Goal: Task Accomplishment & Management: Manage account settings

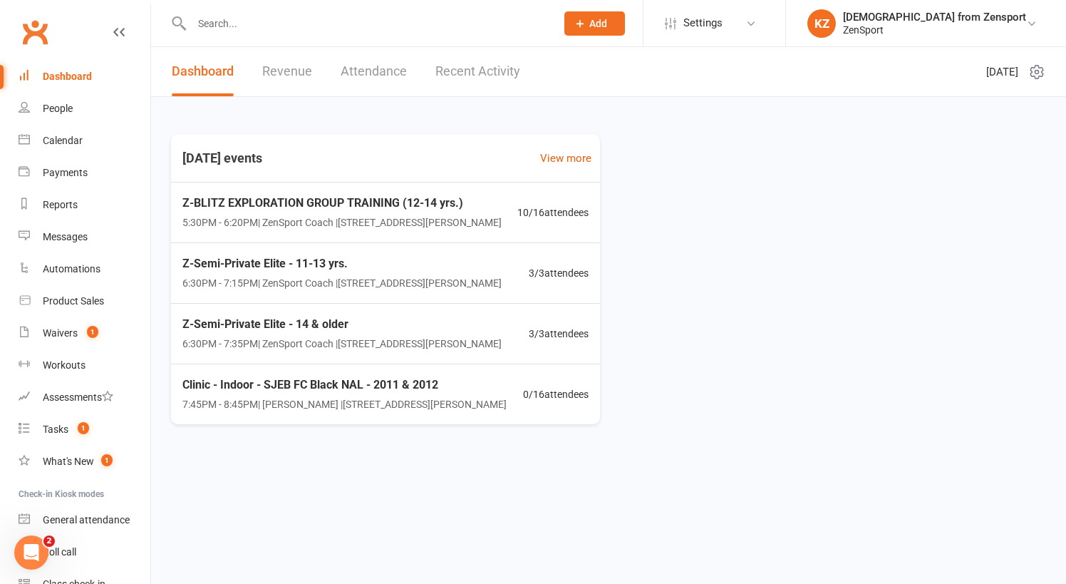
click at [304, 21] on input "text" at bounding box center [366, 24] width 358 height 20
paste input "Hunter Kintzing"
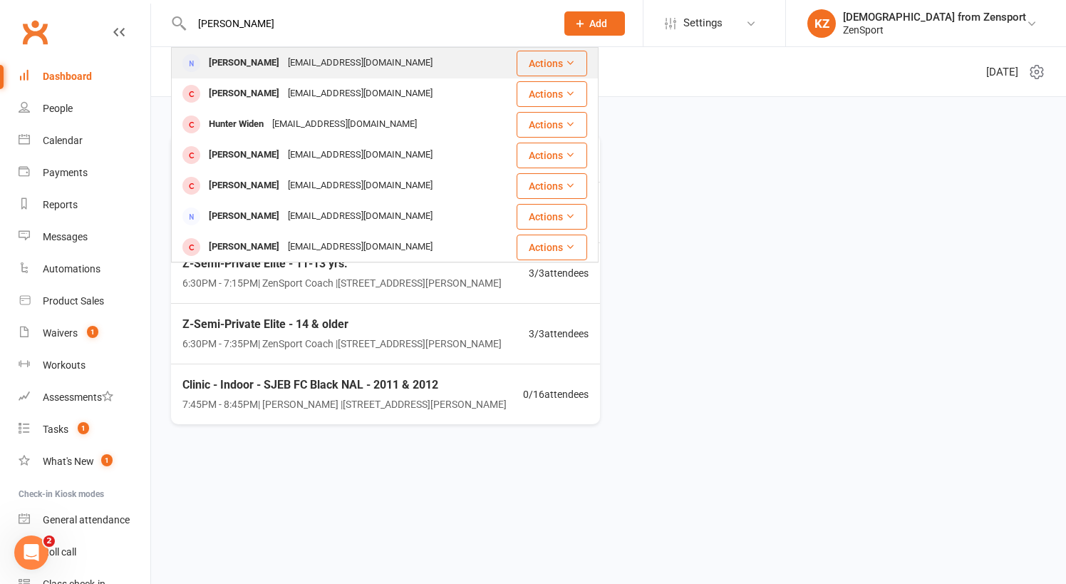
type input "Hunter Kintzing"
click at [295, 57] on div "hskintzing@gmail.com" at bounding box center [360, 63] width 153 height 21
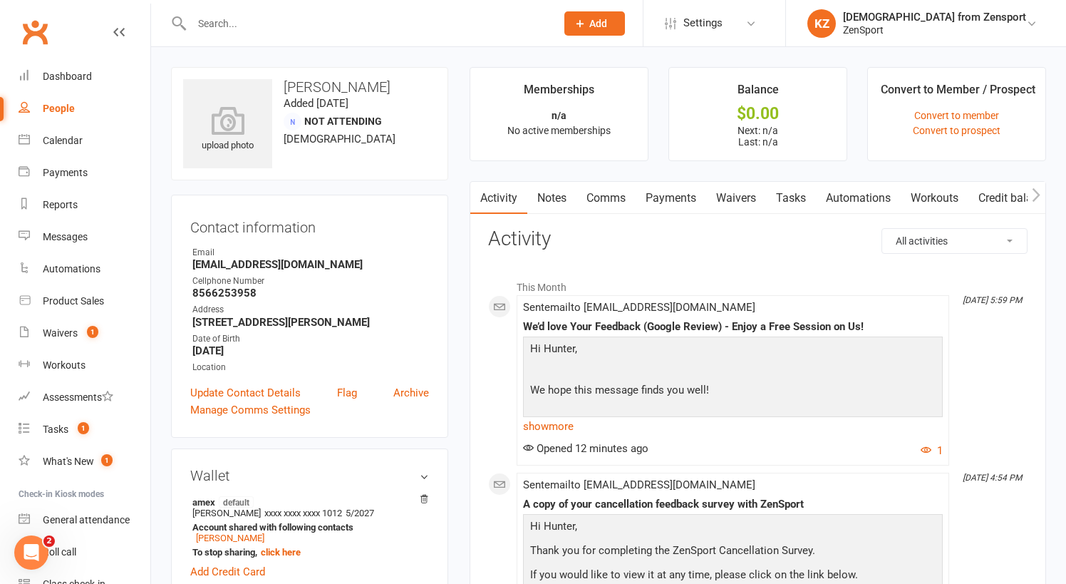
click at [739, 197] on link "Waivers" at bounding box center [736, 198] width 60 height 33
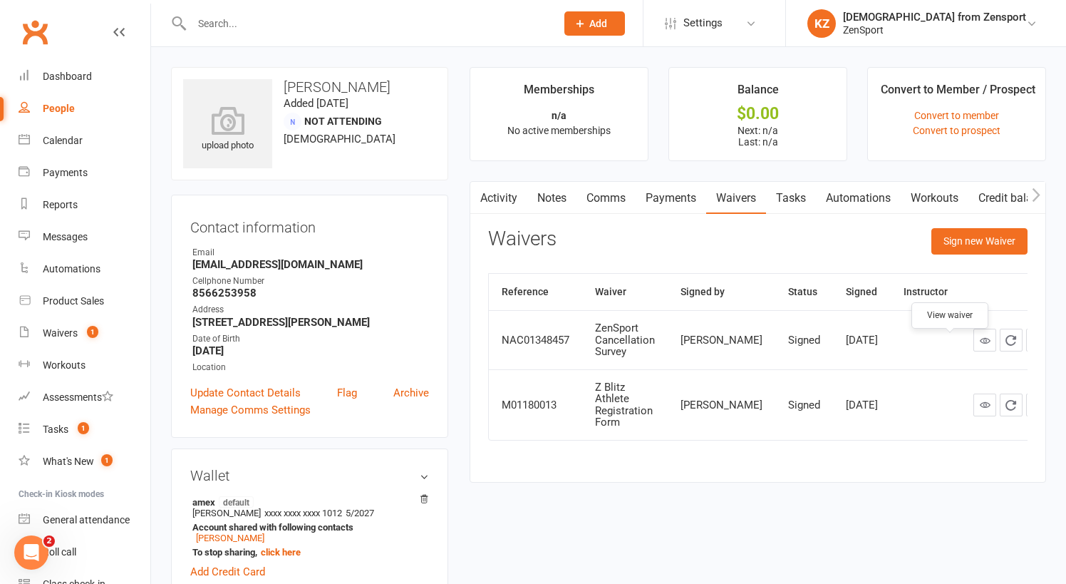
click at [980, 346] on icon at bounding box center [985, 340] width 11 height 11
click at [272, 18] on input "text" at bounding box center [366, 24] width 358 height 20
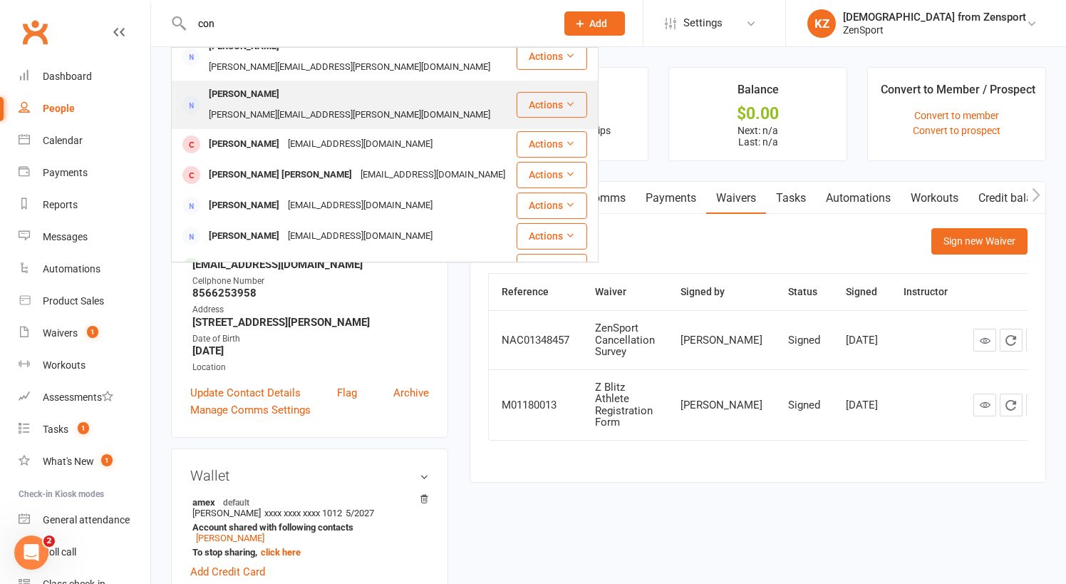
scroll to position [248, 0]
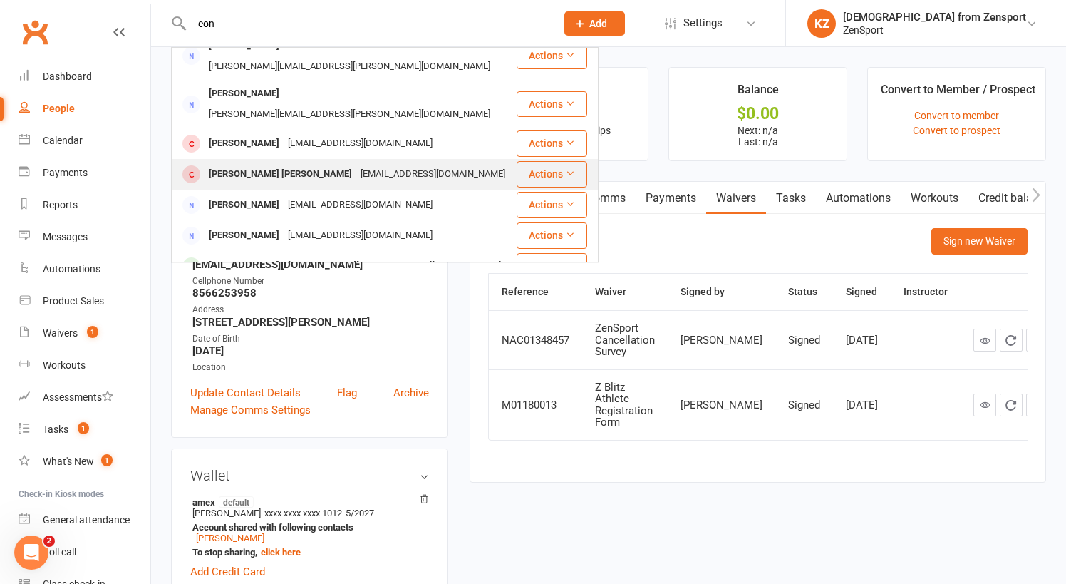
type input "con"
click at [356, 164] on div "cogan138@gmail.com" at bounding box center [432, 174] width 153 height 21
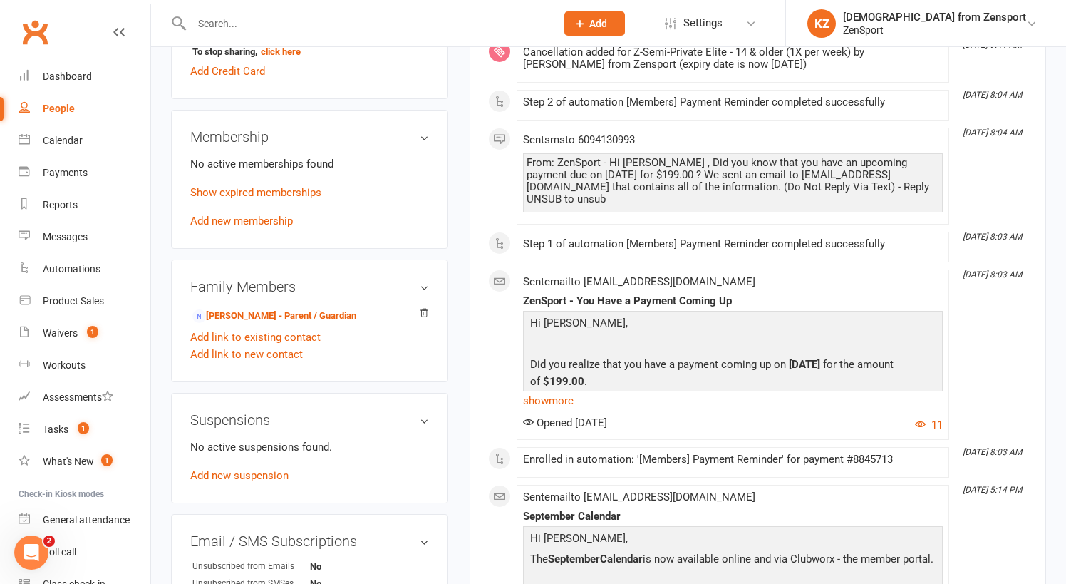
scroll to position [554, 0]
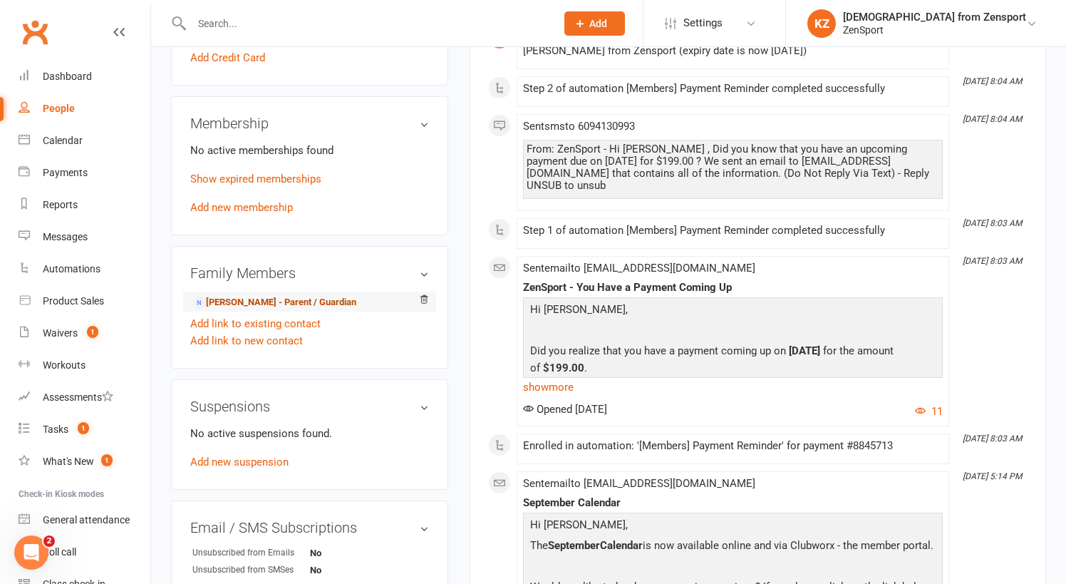
click at [299, 295] on link "Courtney Cogan - Parent / Guardian" at bounding box center [274, 302] width 164 height 15
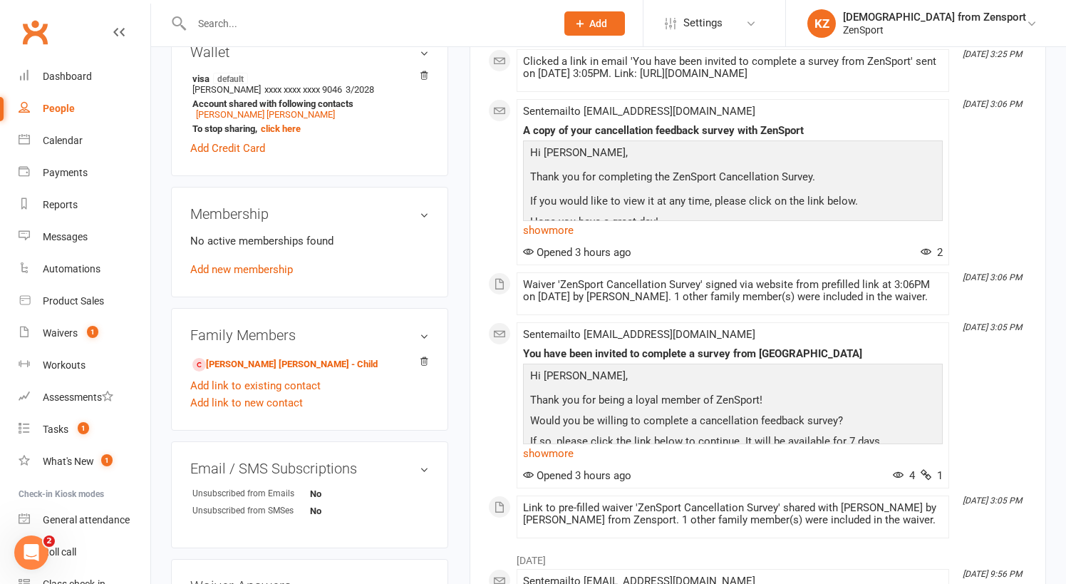
scroll to position [424, 0]
click at [85, 266] on div "Automations" at bounding box center [72, 268] width 58 height 11
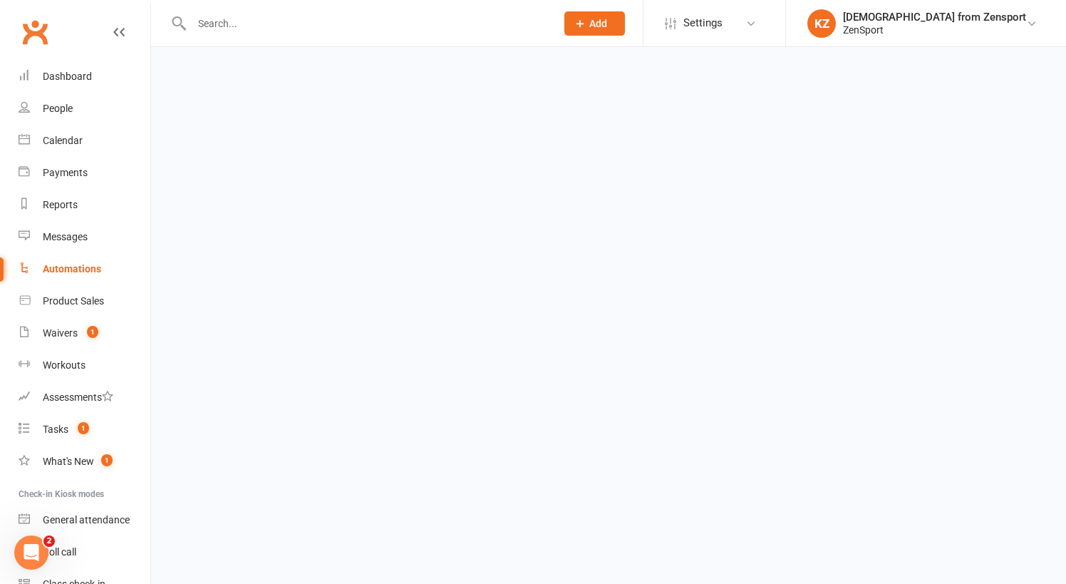
select select "50"
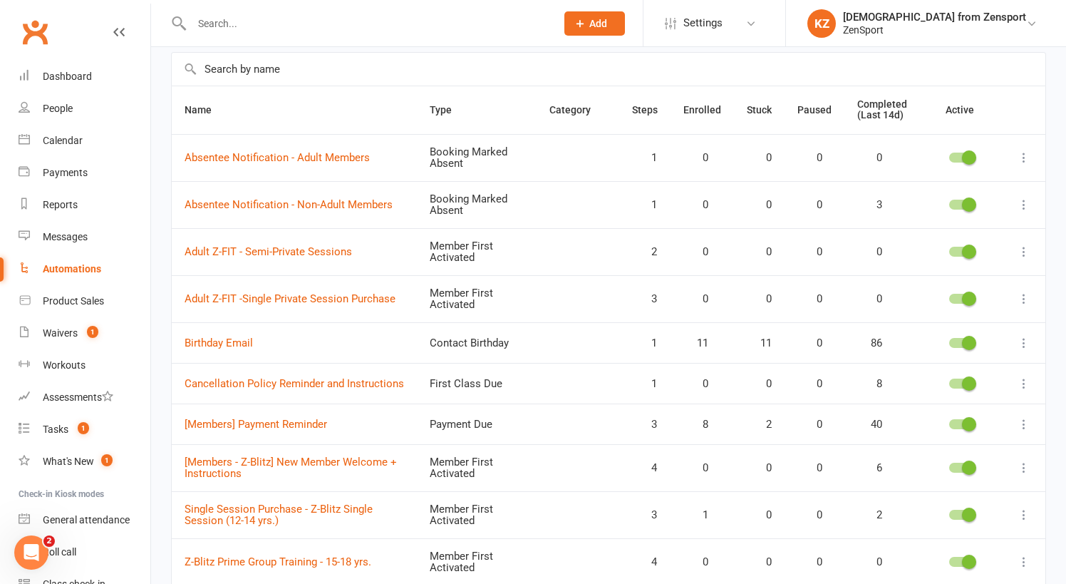
scroll to position [103, 0]
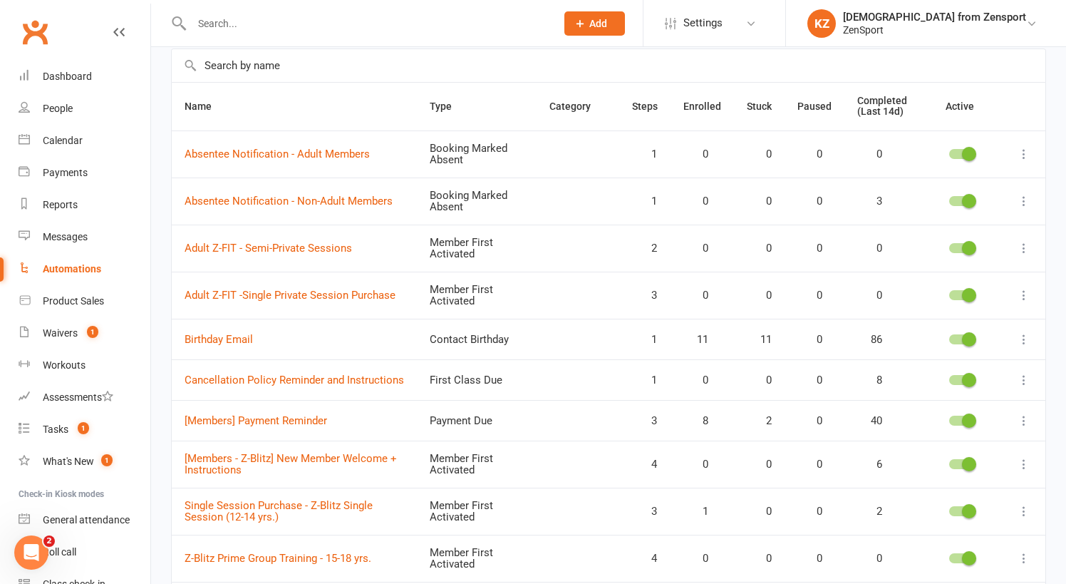
click at [243, 23] on input "text" at bounding box center [366, 24] width 358 height 20
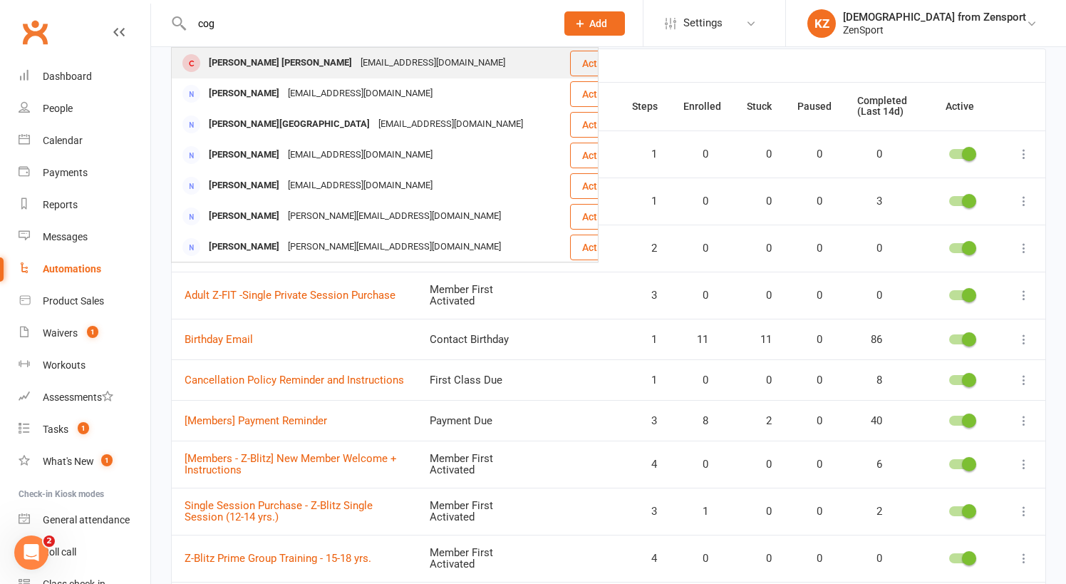
type input "cog"
click at [250, 61] on div "Connor Cogan" at bounding box center [280, 63] width 152 height 21
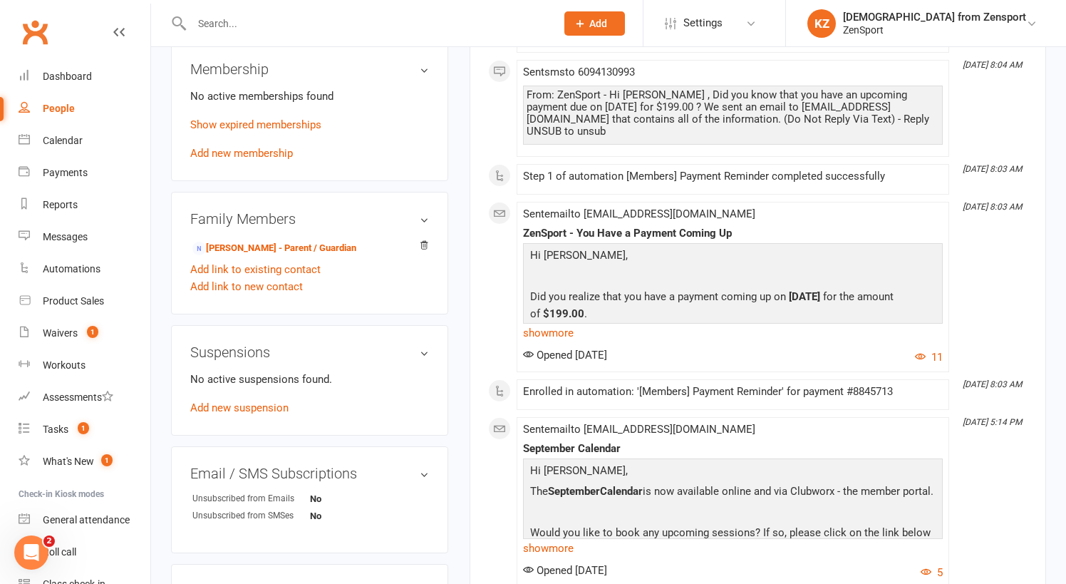
scroll to position [612, 0]
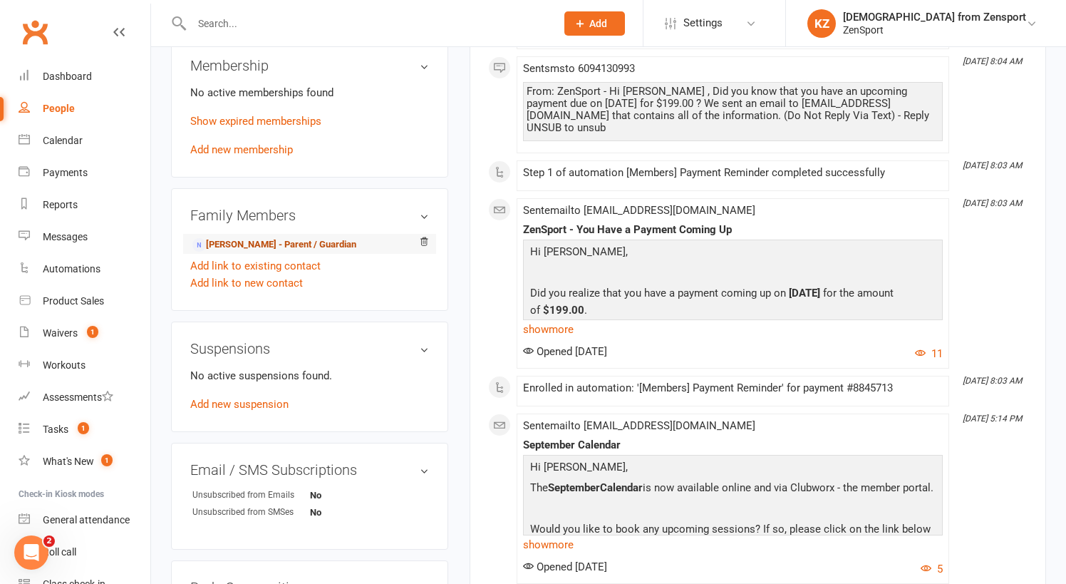
click at [323, 237] on link "Courtney Cogan - Parent / Guardian" at bounding box center [274, 244] width 164 height 15
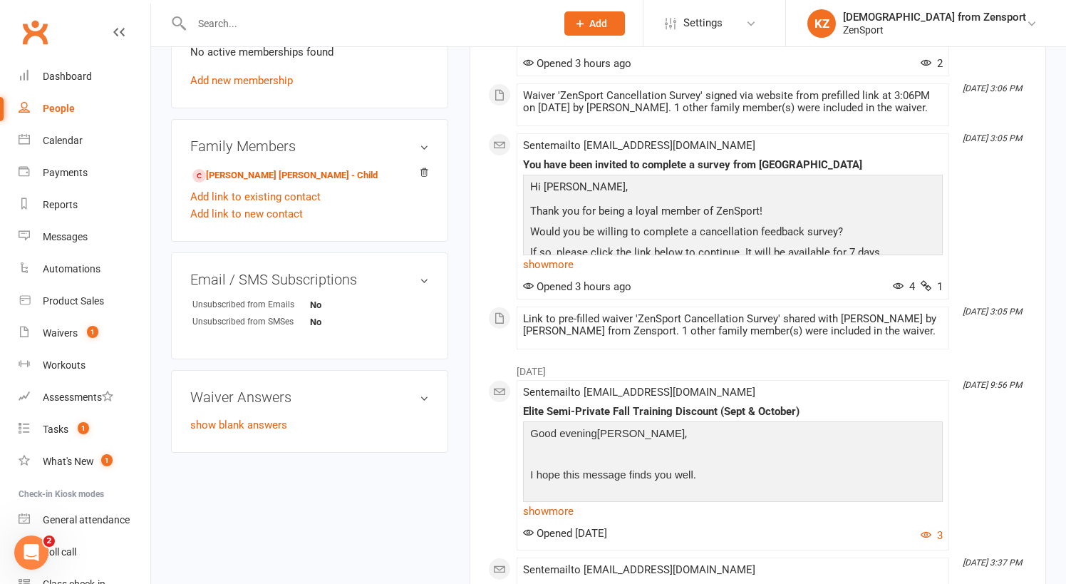
scroll to position [605, 0]
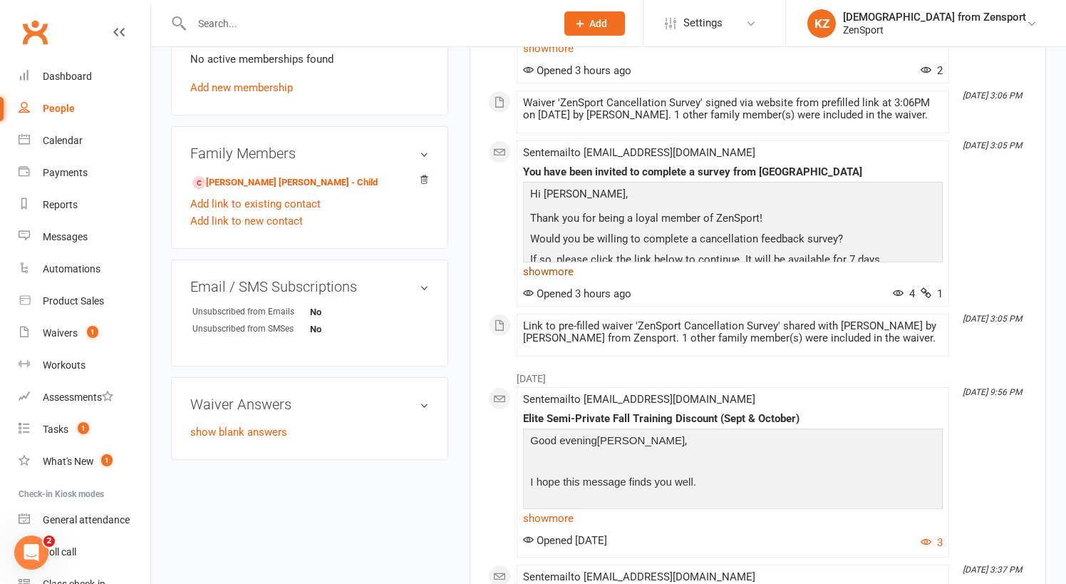
click at [560, 281] on link "show more" at bounding box center [733, 271] width 420 height 20
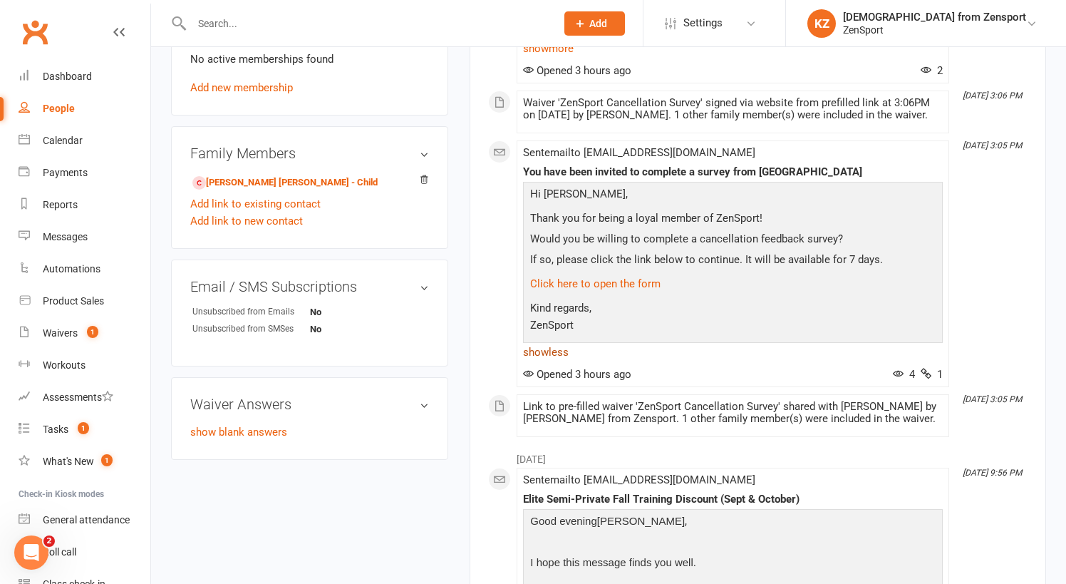
click at [565, 362] on link "show less" at bounding box center [733, 352] width 420 height 20
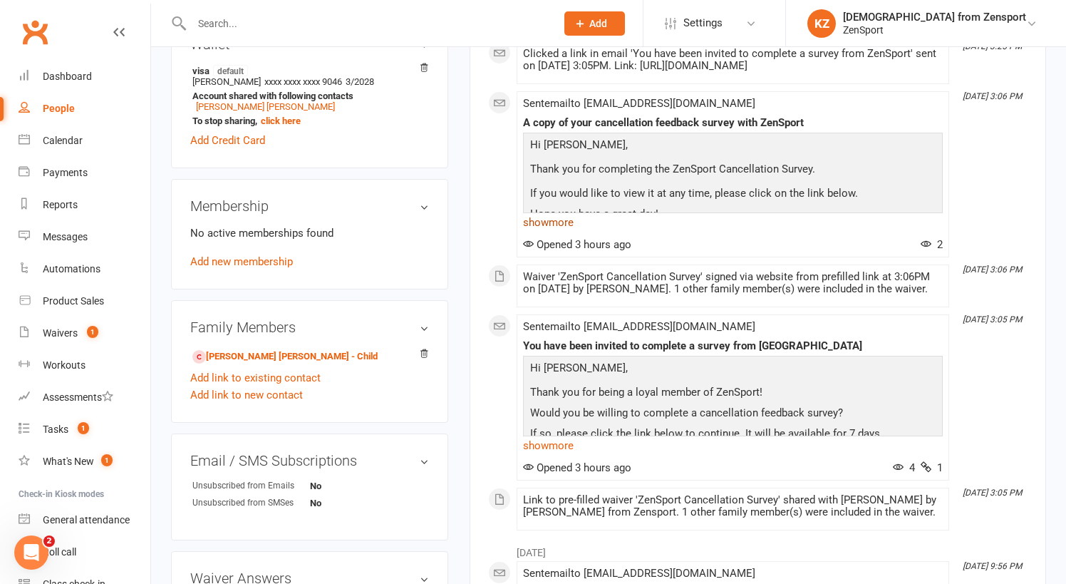
scroll to position [428, 0]
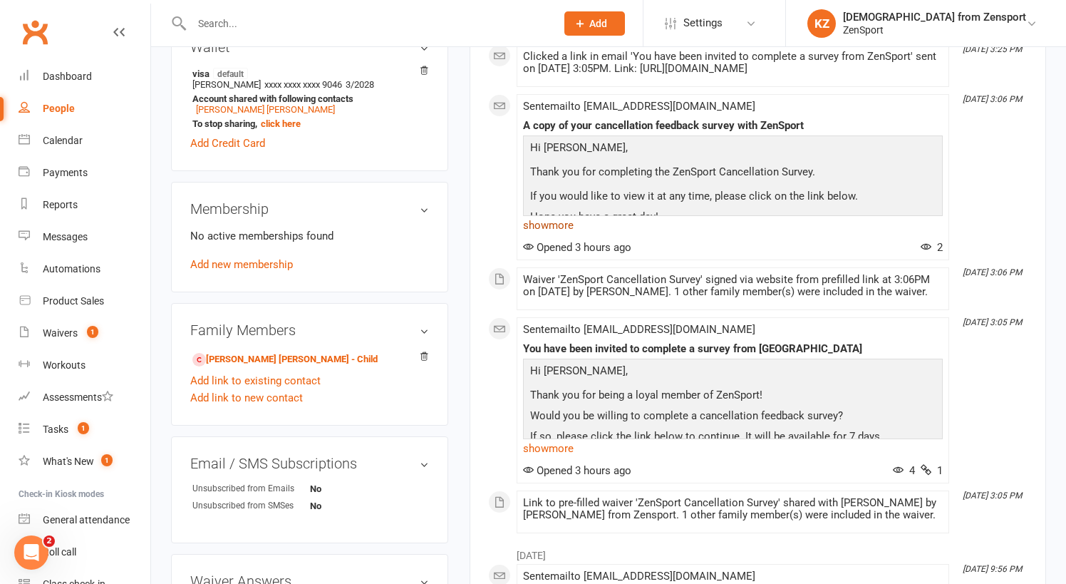
click at [569, 235] on link "show more" at bounding box center [733, 225] width 420 height 20
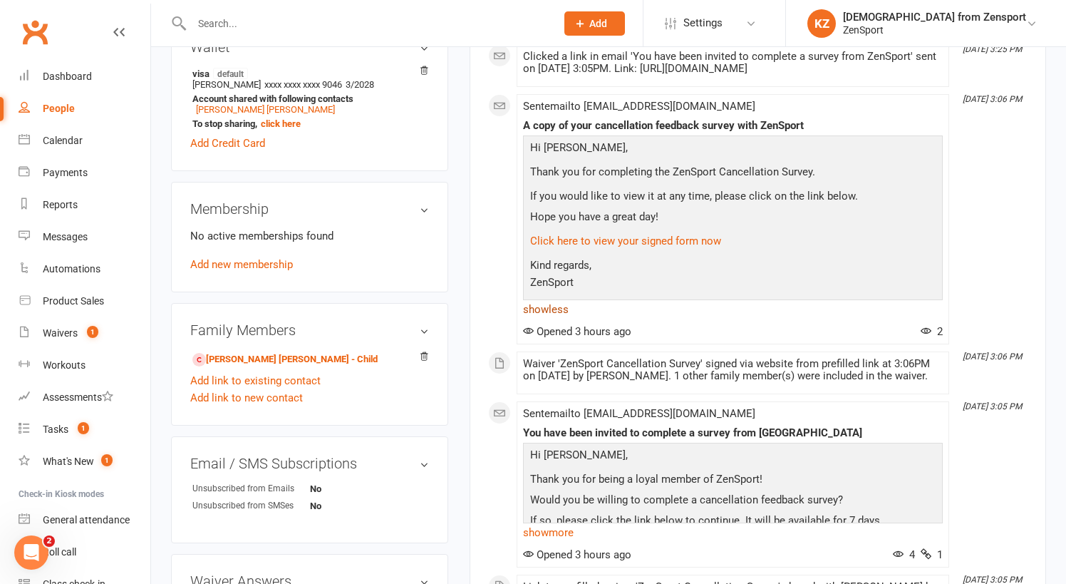
click at [565, 319] on link "show less" at bounding box center [733, 309] width 420 height 20
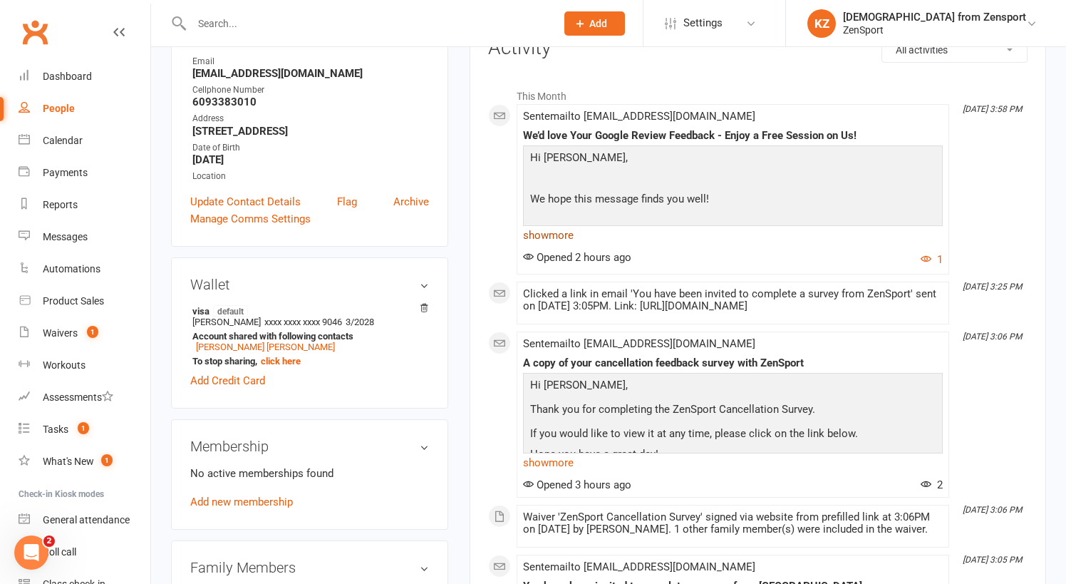
scroll to position [184, 0]
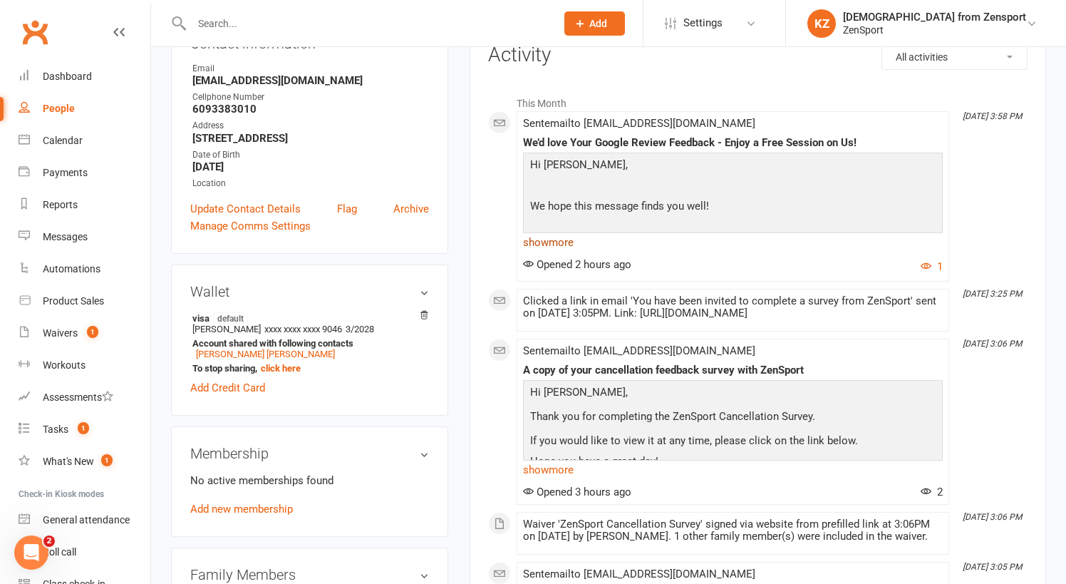
click at [553, 242] on link "show more" at bounding box center [733, 242] width 420 height 20
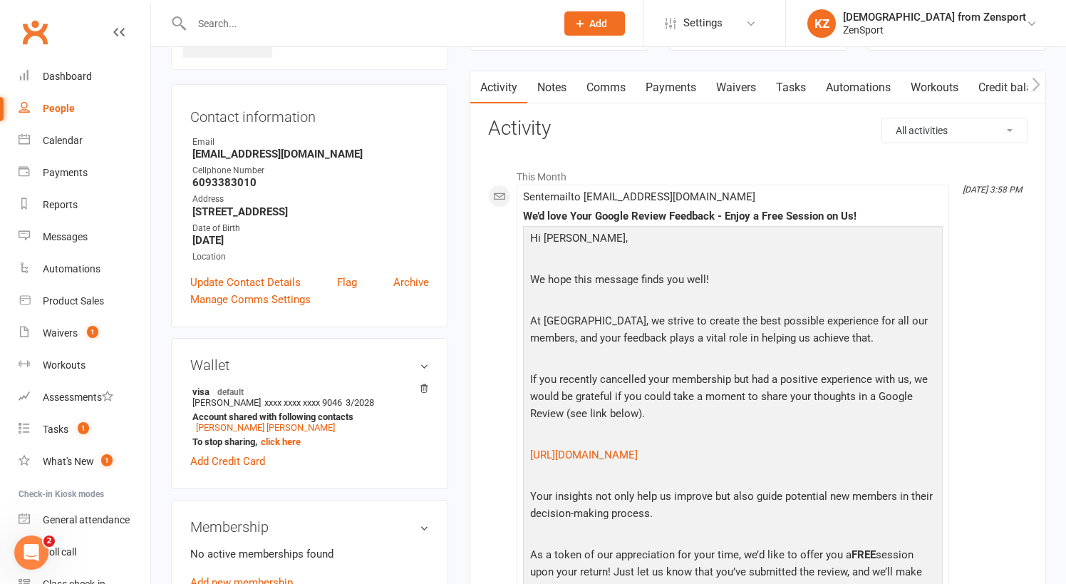
scroll to position [97, 0]
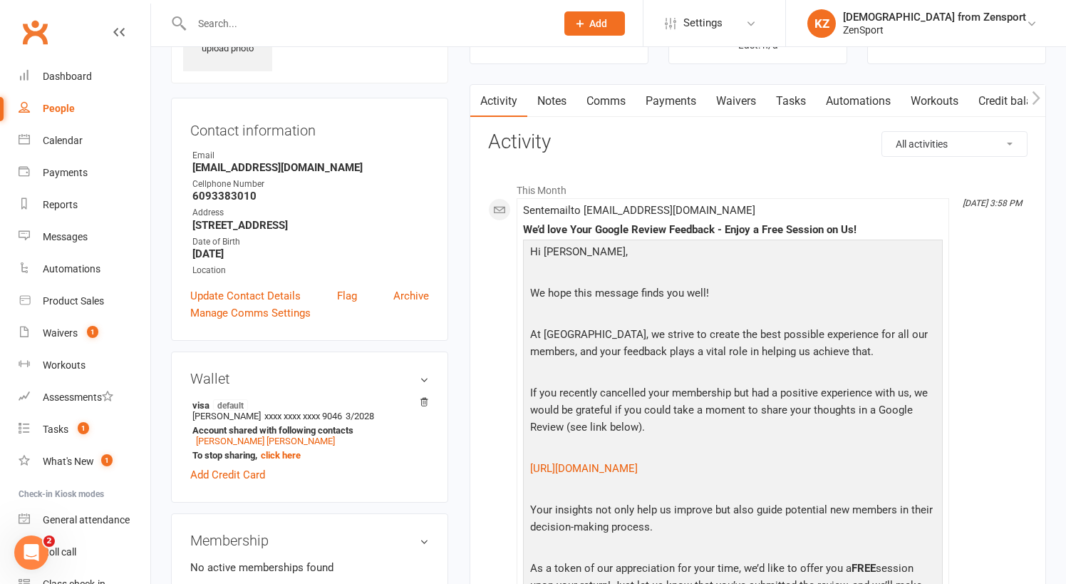
click at [741, 100] on link "Waivers" at bounding box center [736, 101] width 60 height 33
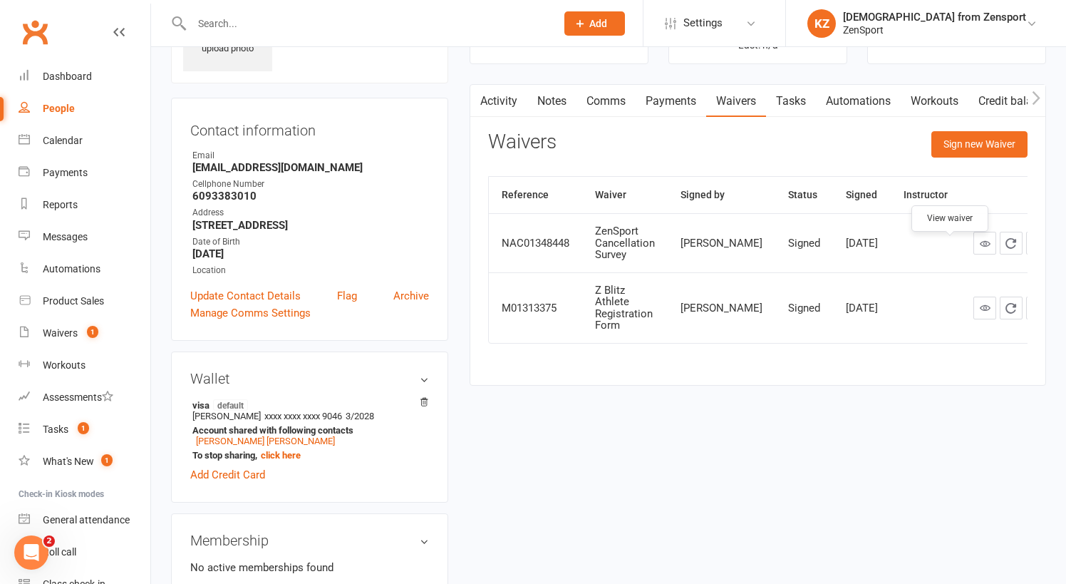
click at [980, 248] on icon at bounding box center [985, 243] width 11 height 11
click at [276, 26] on input "text" at bounding box center [366, 24] width 358 height 20
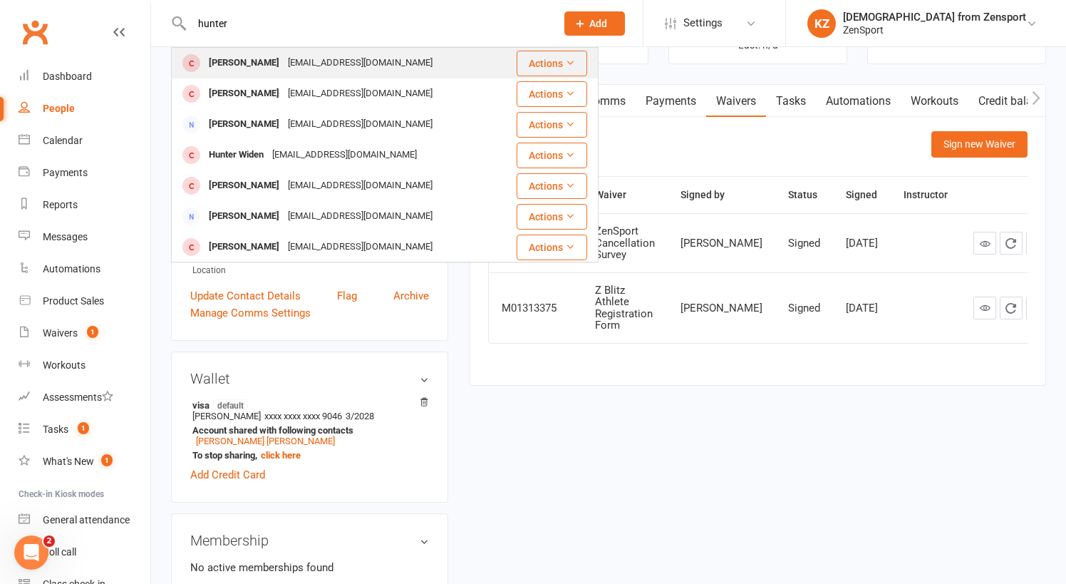
type input "hunter"
click at [332, 57] on div "[EMAIL_ADDRESS][DOMAIN_NAME]" at bounding box center [360, 63] width 153 height 21
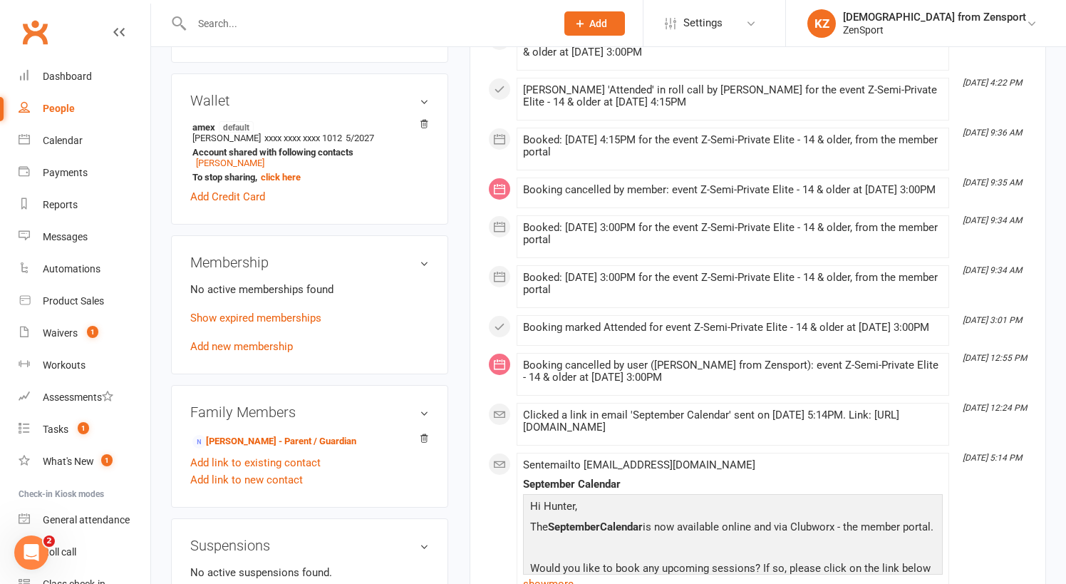
scroll to position [415, 0]
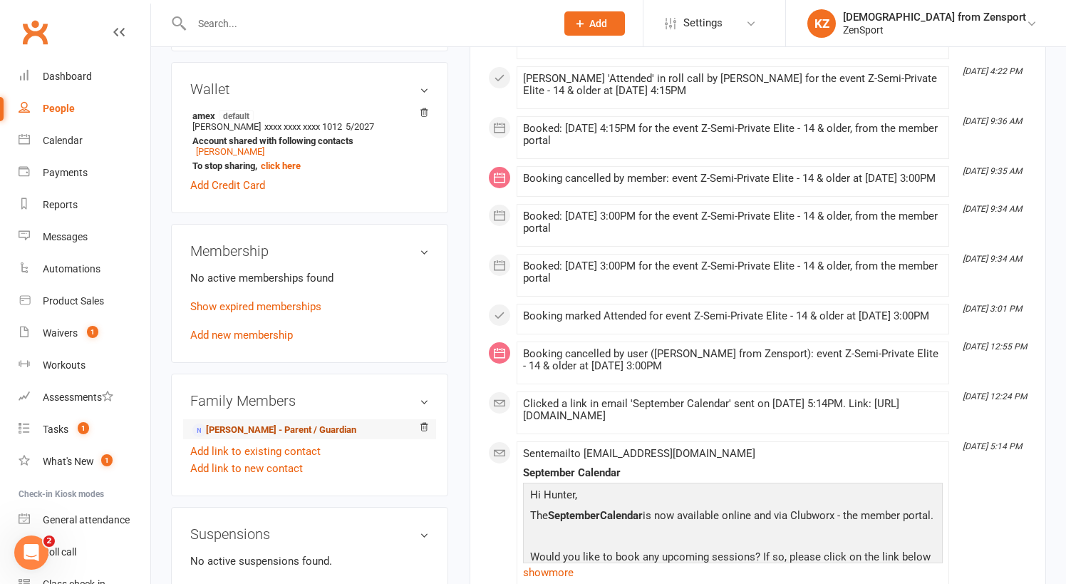
click at [325, 426] on link "Hunter Kintzing - Parent / Guardian" at bounding box center [274, 430] width 164 height 15
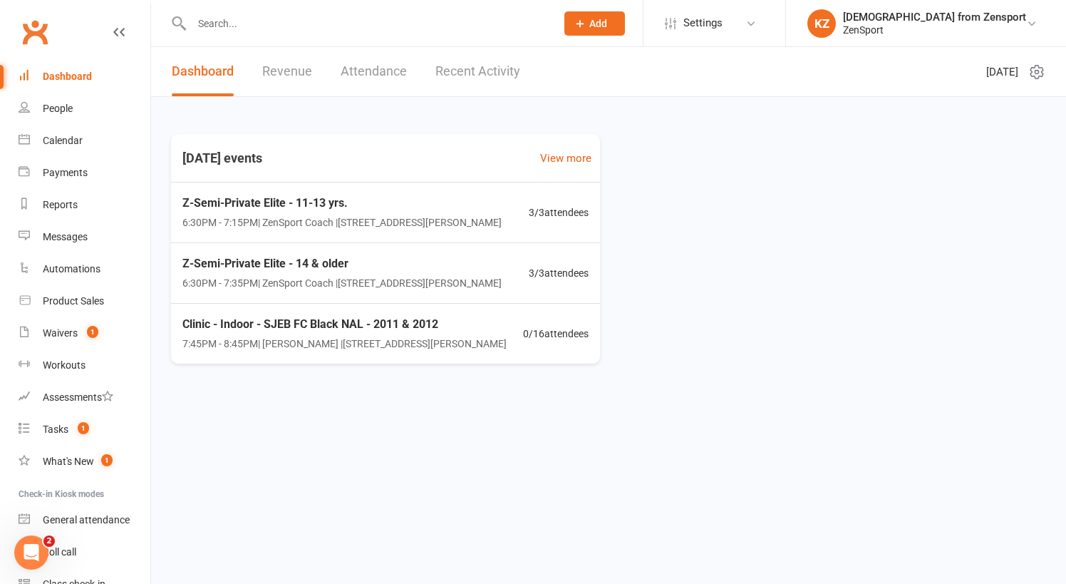
click at [625, 20] on button "Add" at bounding box center [594, 23] width 61 height 24
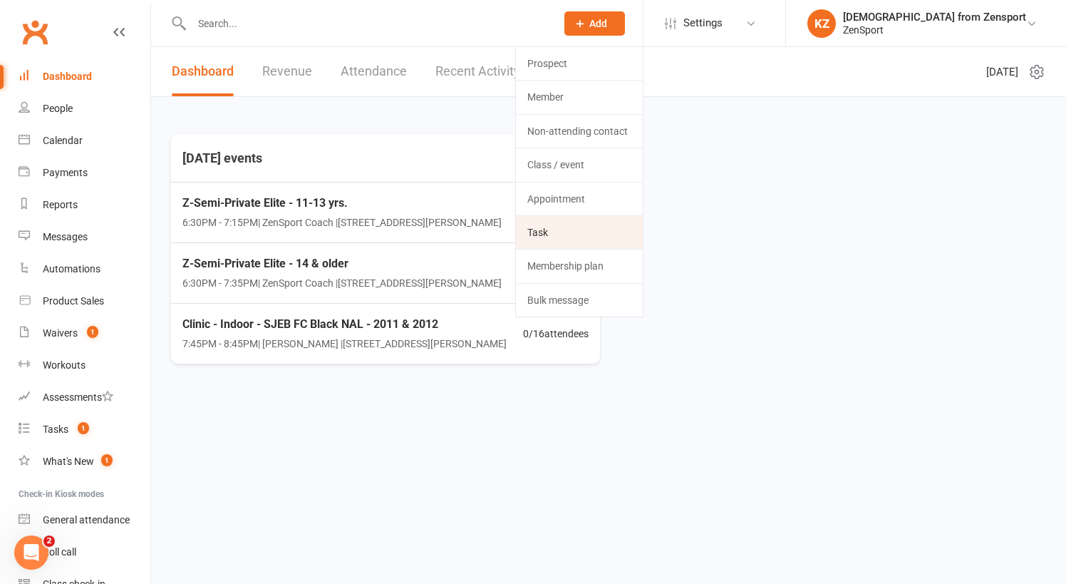
click at [628, 234] on link "Task" at bounding box center [579, 232] width 127 height 33
select select "43198"
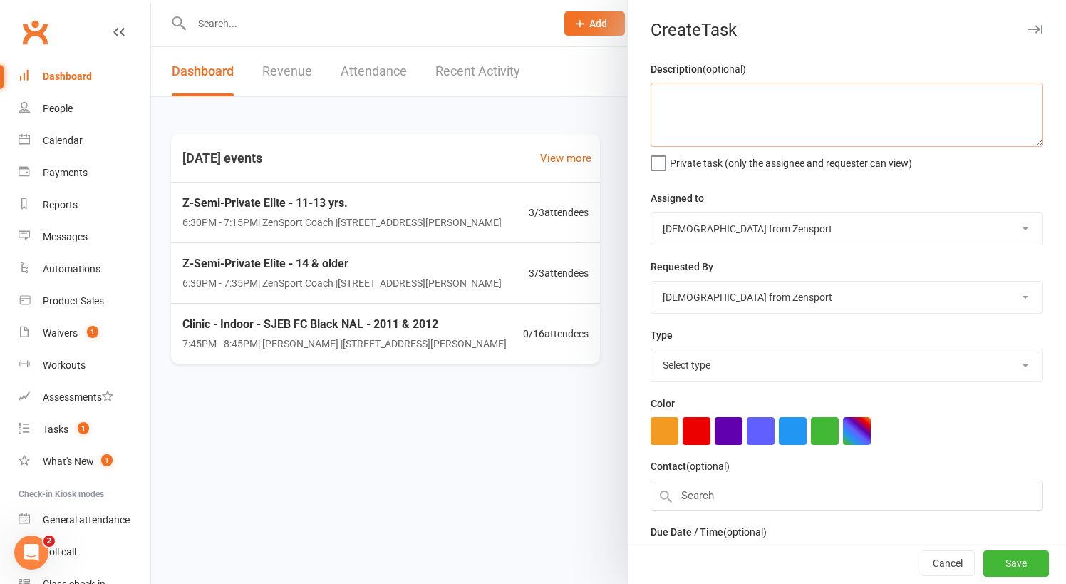
click at [705, 98] on textarea at bounding box center [846, 115] width 393 height 64
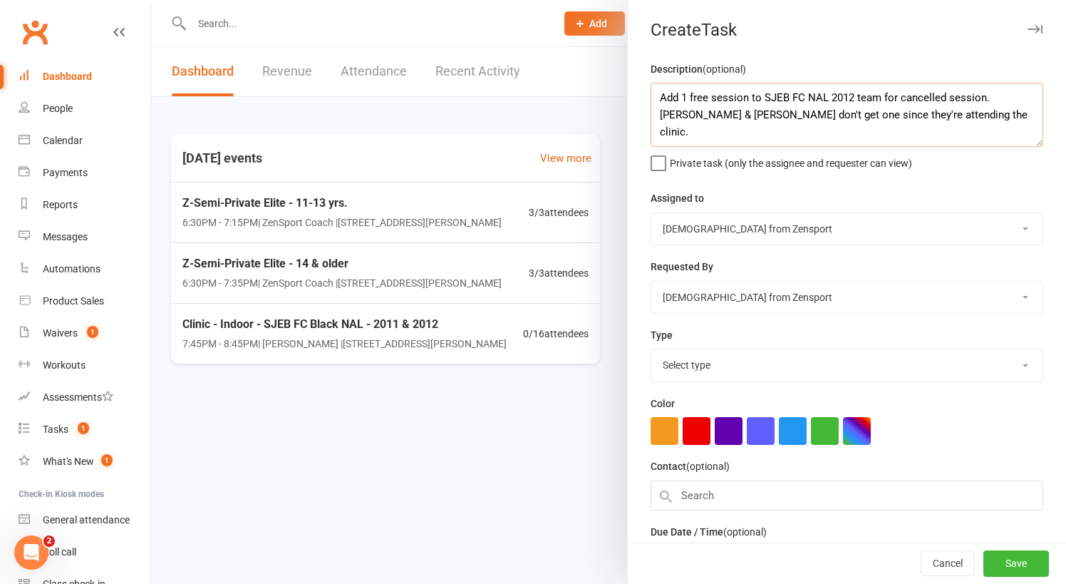
type textarea "Add 1 free session to SJEB FC NAL 2012 team for cancelled session. Laura & Emil…"
click at [660, 166] on label "Private task (only the assignee and requester can view)" at bounding box center [780, 159] width 261 height 14
click at [660, 152] on input "Private task (only the assignee and requester can view)" at bounding box center [780, 152] width 261 height 0
select select "9788"
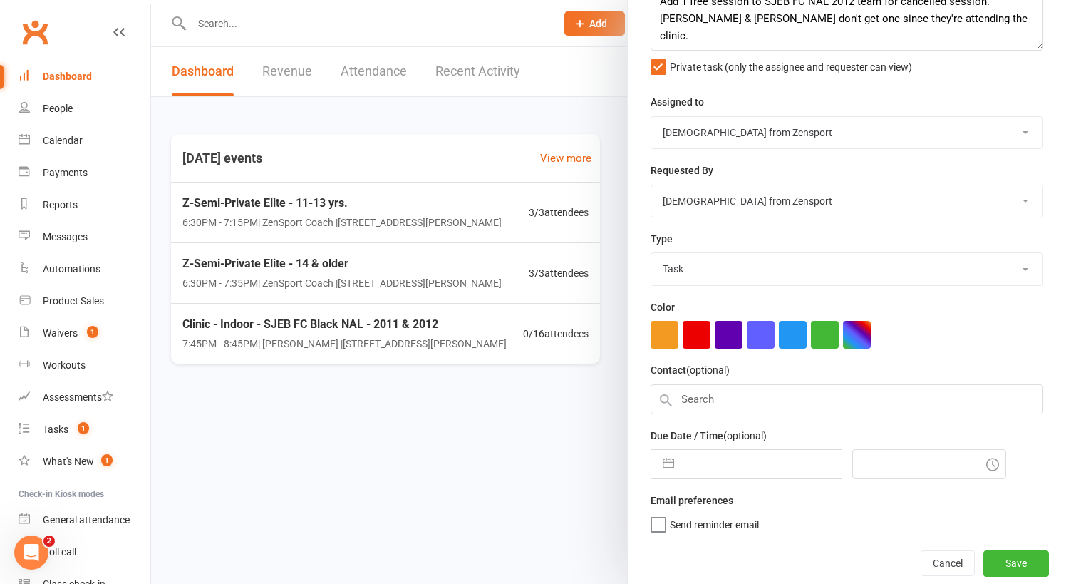
scroll to position [95, 0]
click at [740, 451] on input "text" at bounding box center [761, 465] width 160 height 28
select select "7"
select select "2025"
select select "8"
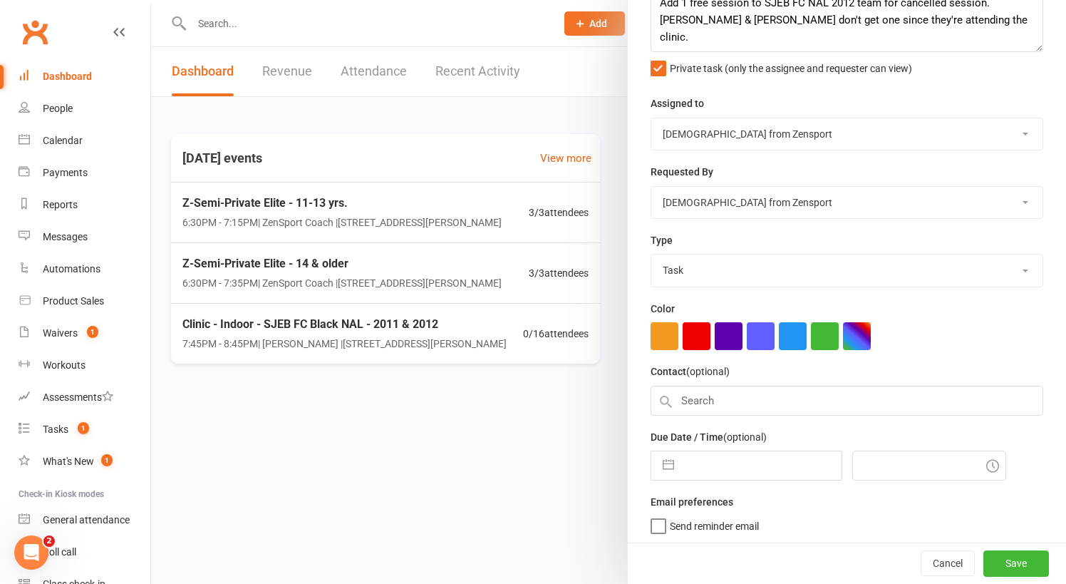
select select "2025"
select select "9"
select select "2025"
click at [855, 521] on div "Move forward to switch to the next month." at bounding box center [848, 522] width 28 height 24
select select "10"
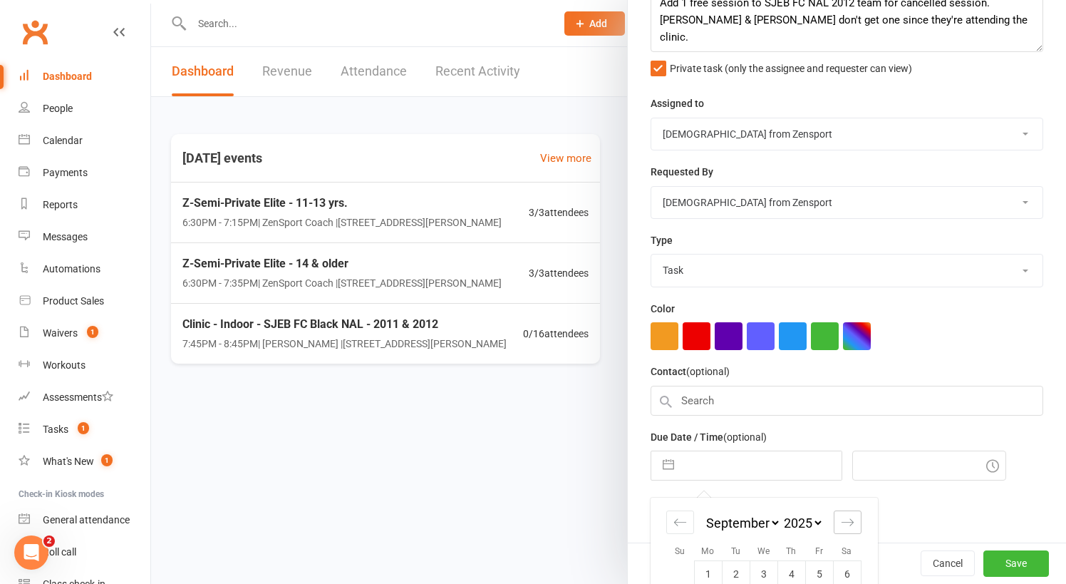
select select "2025"
click at [855, 521] on div "Move forward to switch to the next month." at bounding box center [848, 522] width 28 height 24
select select "11"
select select "2025"
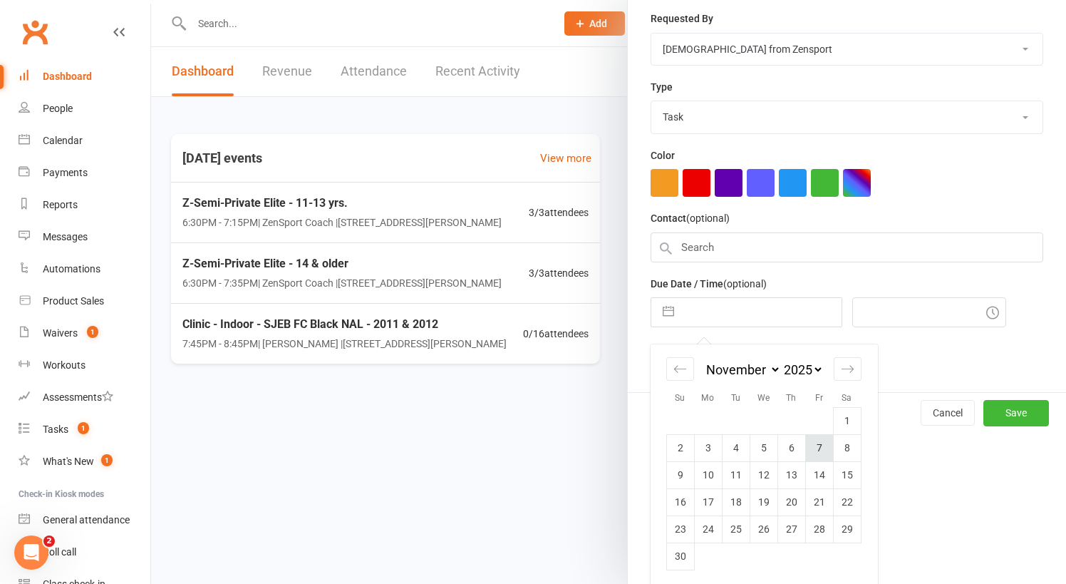
click at [824, 445] on td "7" at bounding box center [819, 447] width 28 height 27
type input "07 Nov 2025"
type input "7:00pm"
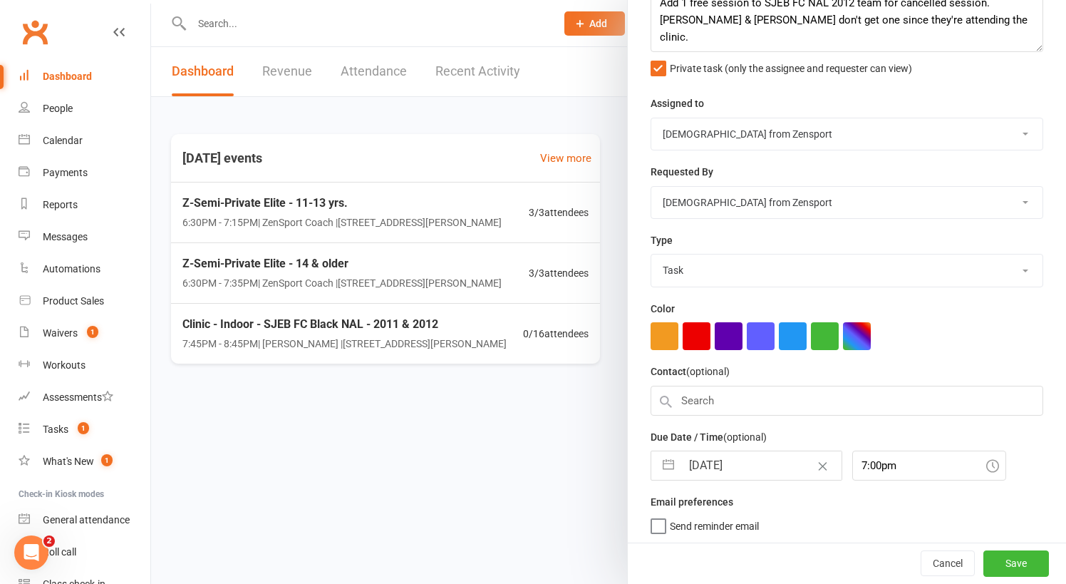
click at [658, 522] on label "Send reminder email" at bounding box center [704, 522] width 108 height 14
click at [658, 515] on input "Send reminder email" at bounding box center [704, 515] width 108 height 0
click at [1012, 562] on button "Save" at bounding box center [1016, 564] width 66 height 26
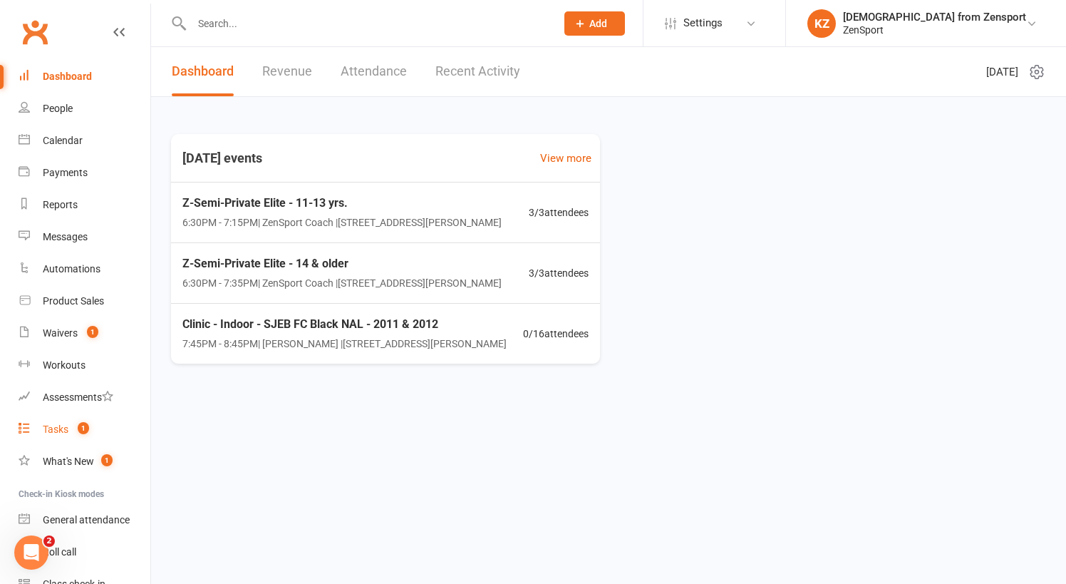
click at [63, 423] on div "Tasks" at bounding box center [56, 428] width 26 height 11
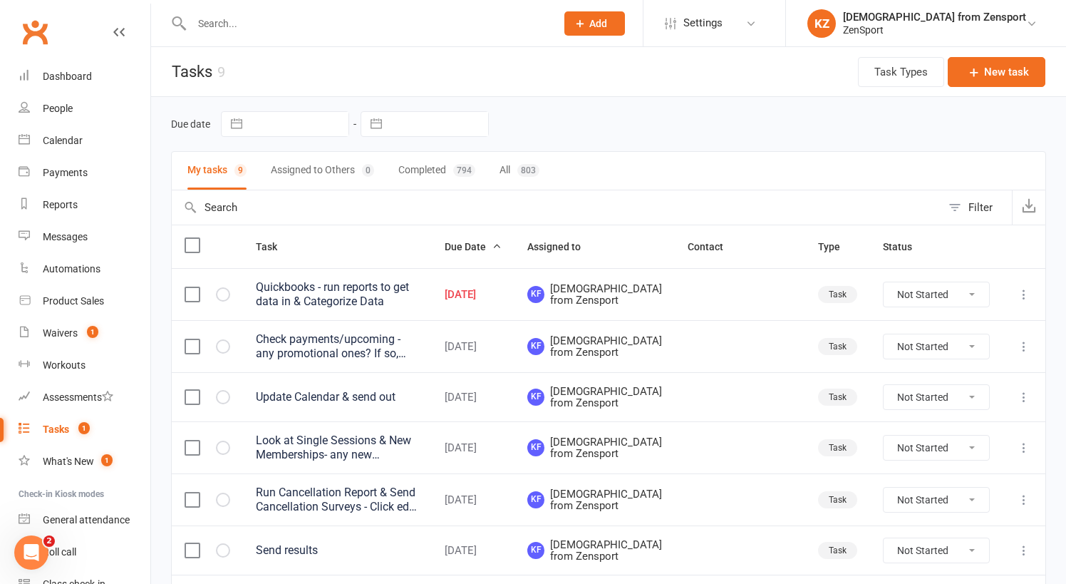
click at [419, 286] on div "Quickbooks - run reports to get data in & Categorize Data" at bounding box center [337, 294] width 163 height 28
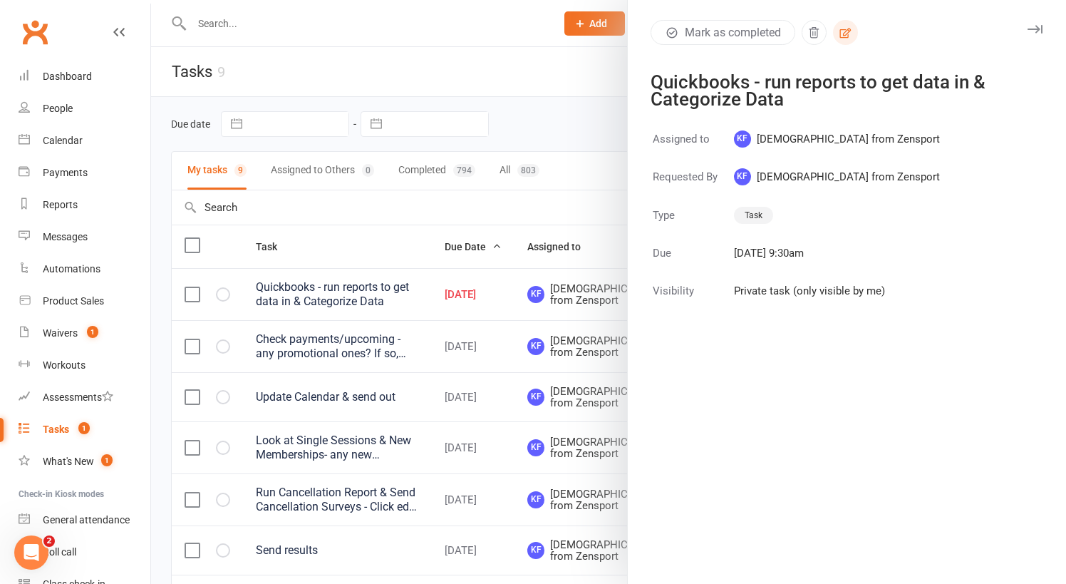
click at [851, 34] on icon "button" at bounding box center [845, 32] width 13 height 13
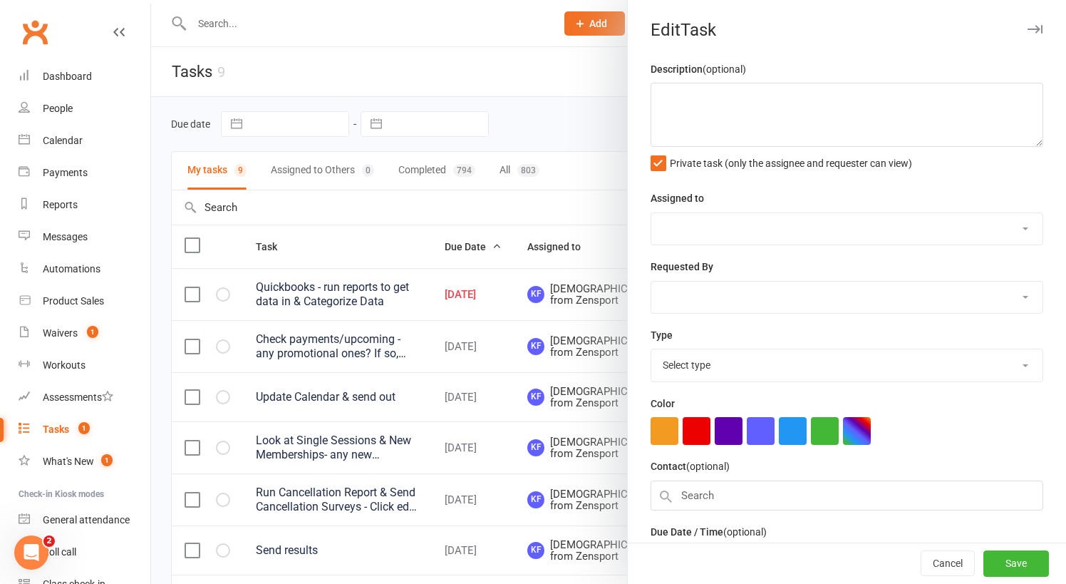
type textarea "Quickbooks - run reports to get data in & Categorize Data"
select select "43198"
type input "[DATE]"
type input "9:30am"
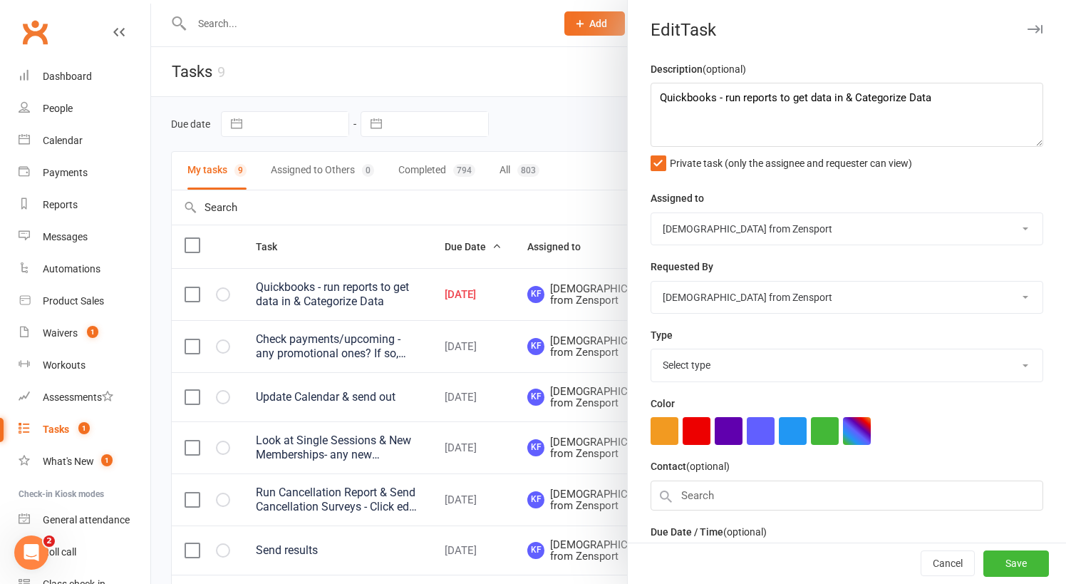
select select "9788"
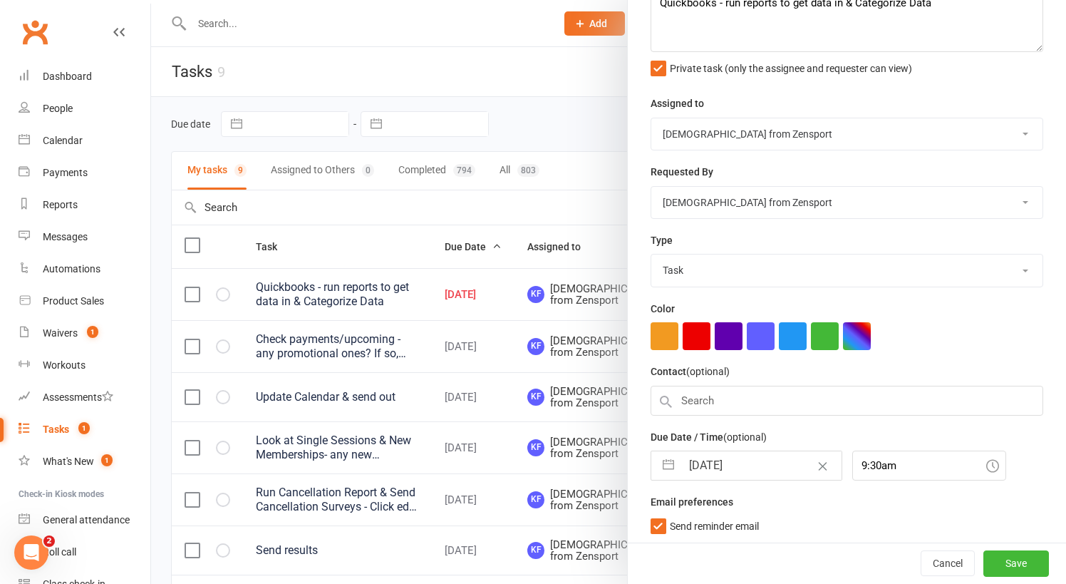
select select "7"
select select "2025"
select select "8"
select select "2025"
select select "9"
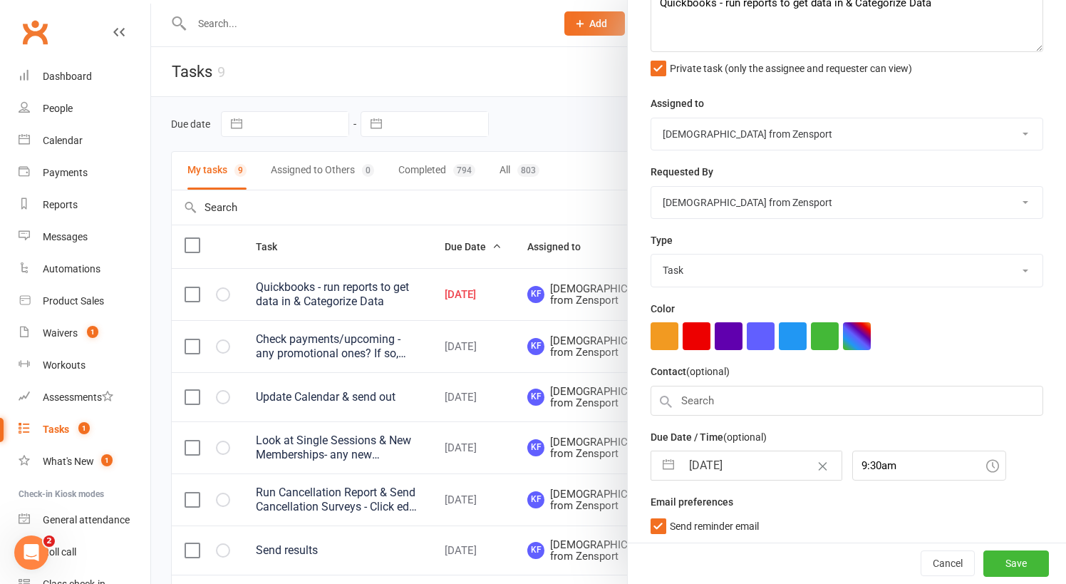
select select "2025"
click at [745, 463] on input "[DATE]" at bounding box center [761, 465] width 160 height 28
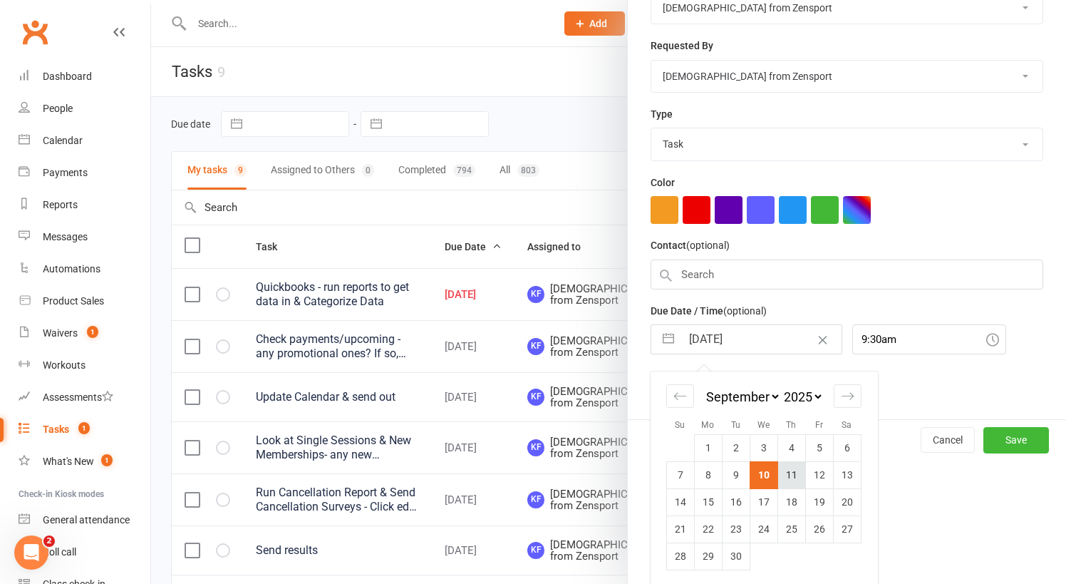
click at [796, 469] on td "11" at bounding box center [791, 474] width 28 height 27
type input "11 Sep 2025"
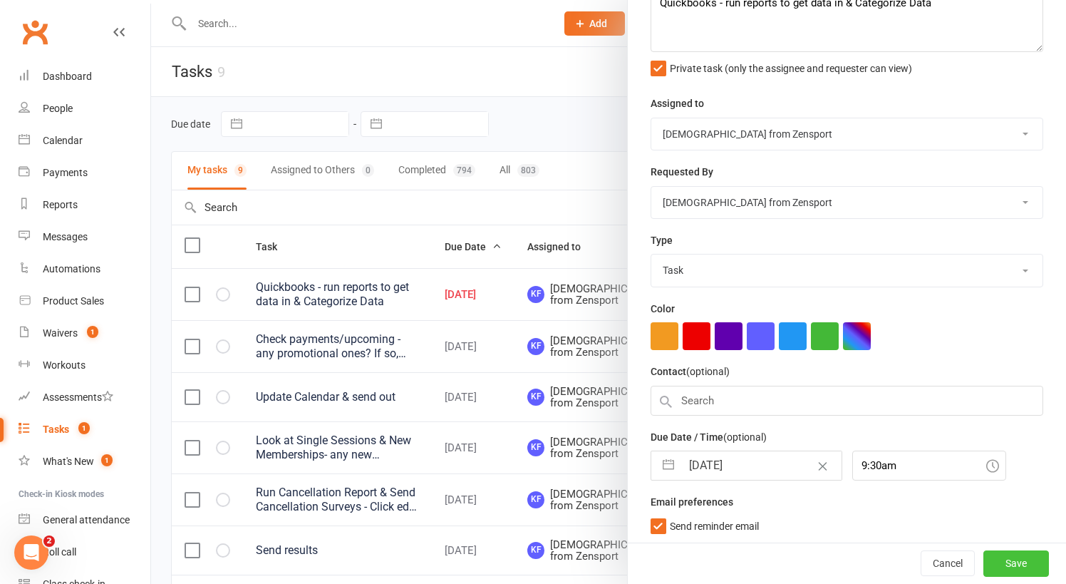
click at [1017, 559] on button "Save" at bounding box center [1016, 564] width 66 height 26
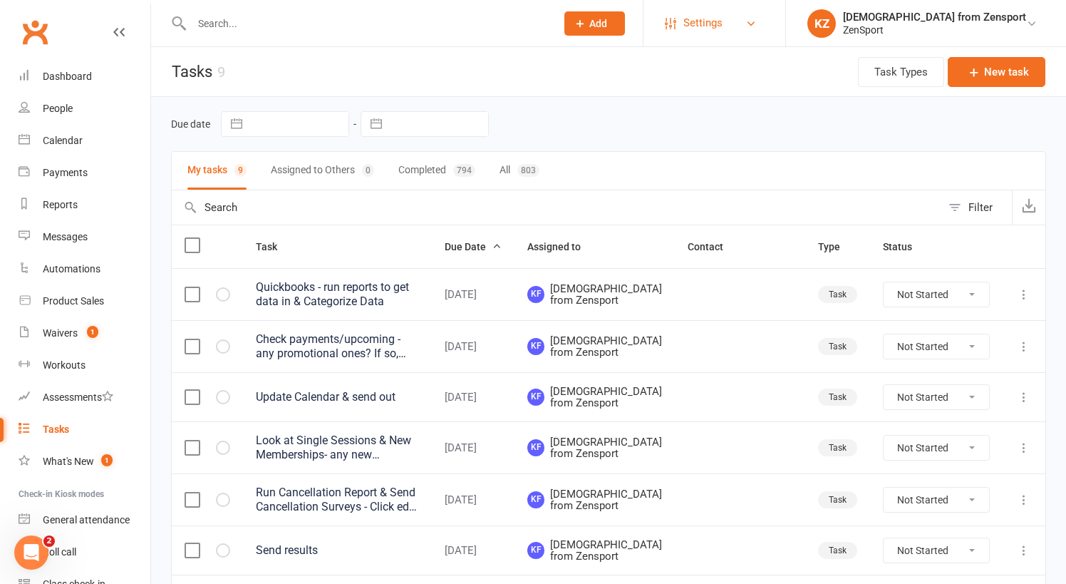
click at [722, 21] on span "Settings" at bounding box center [702, 23] width 39 height 32
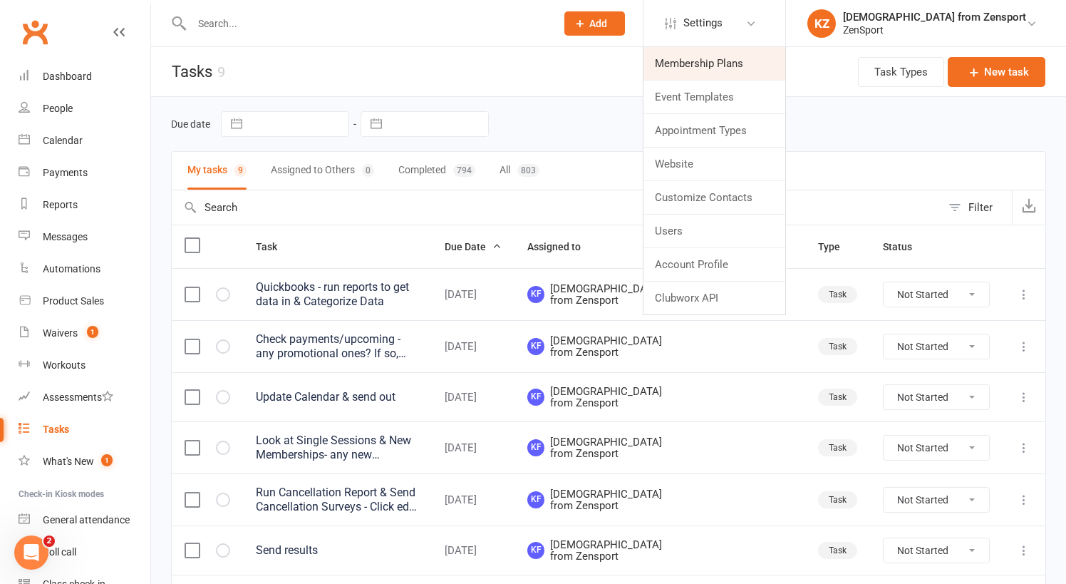
click at [760, 58] on link "Membership Plans" at bounding box center [714, 63] width 142 height 33
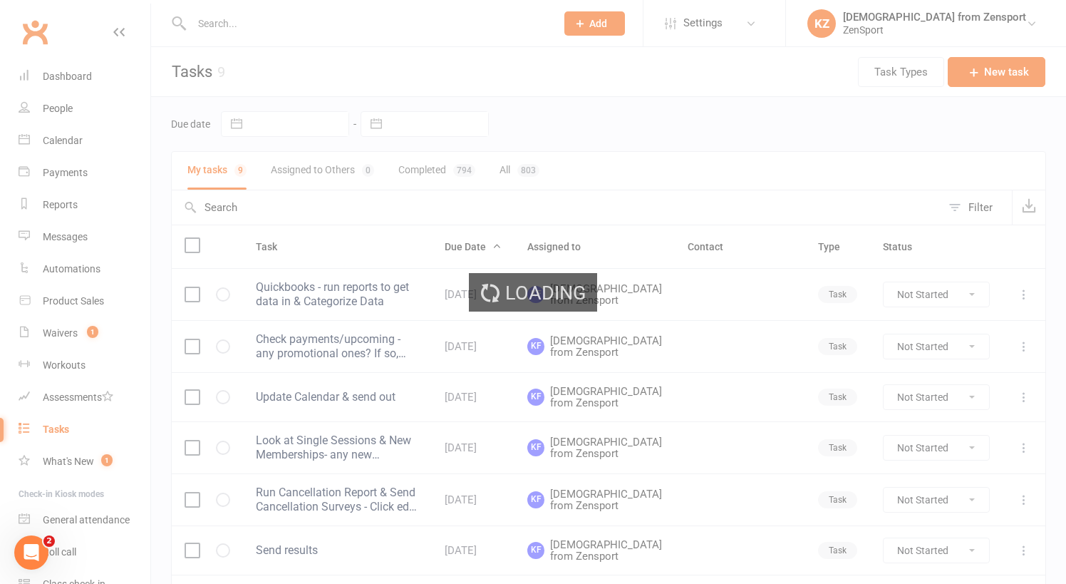
select select "100"
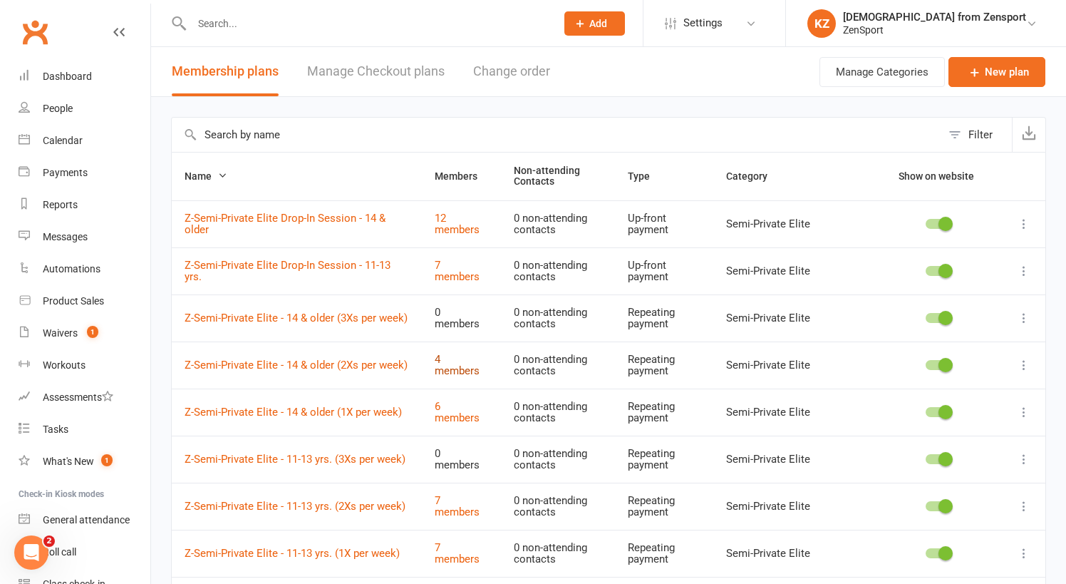
click at [479, 367] on link "4 members" at bounding box center [457, 365] width 45 height 25
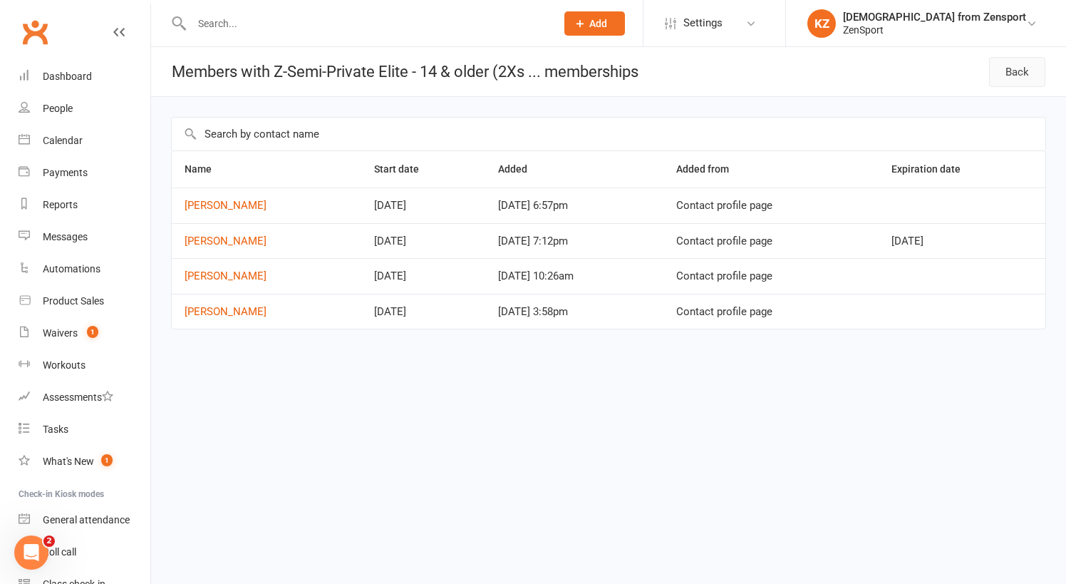
click at [1013, 67] on link "Back" at bounding box center [1017, 72] width 56 height 30
select select "100"
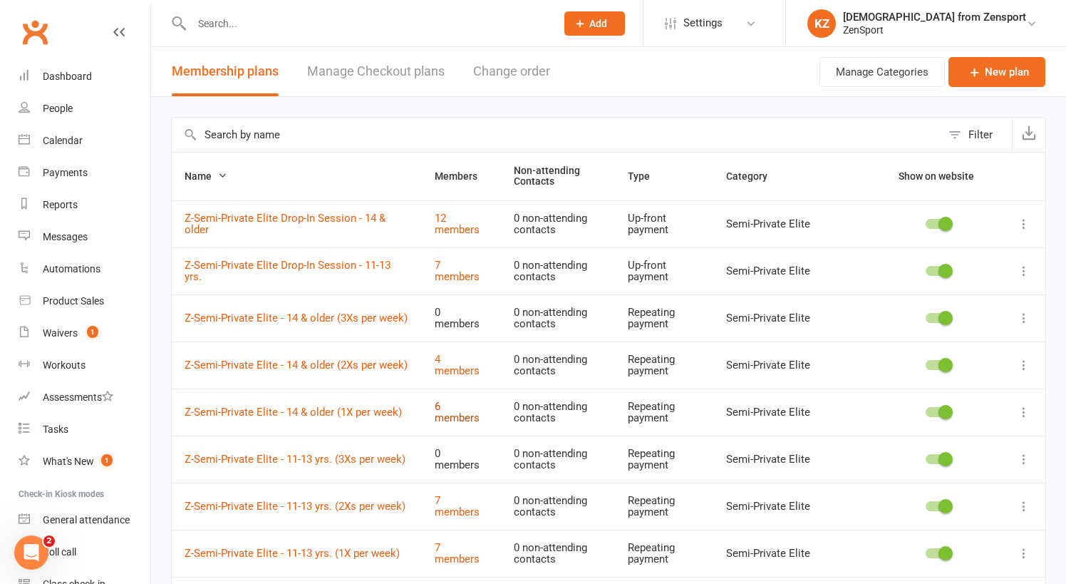
click at [475, 410] on link "6 members" at bounding box center [457, 412] width 45 height 25
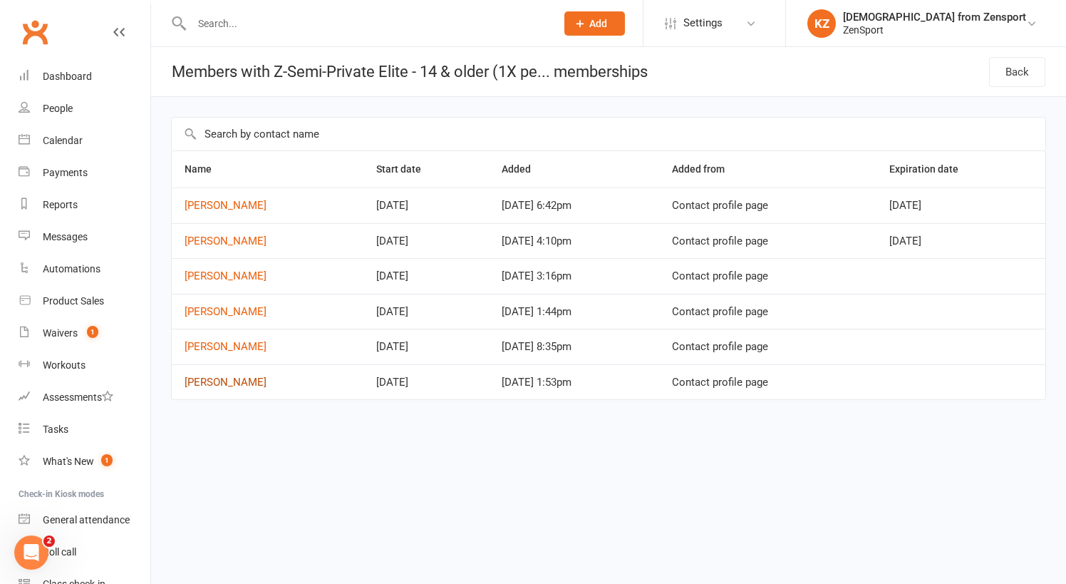
click at [227, 378] on link "[PERSON_NAME]" at bounding box center [226, 381] width 82 height 13
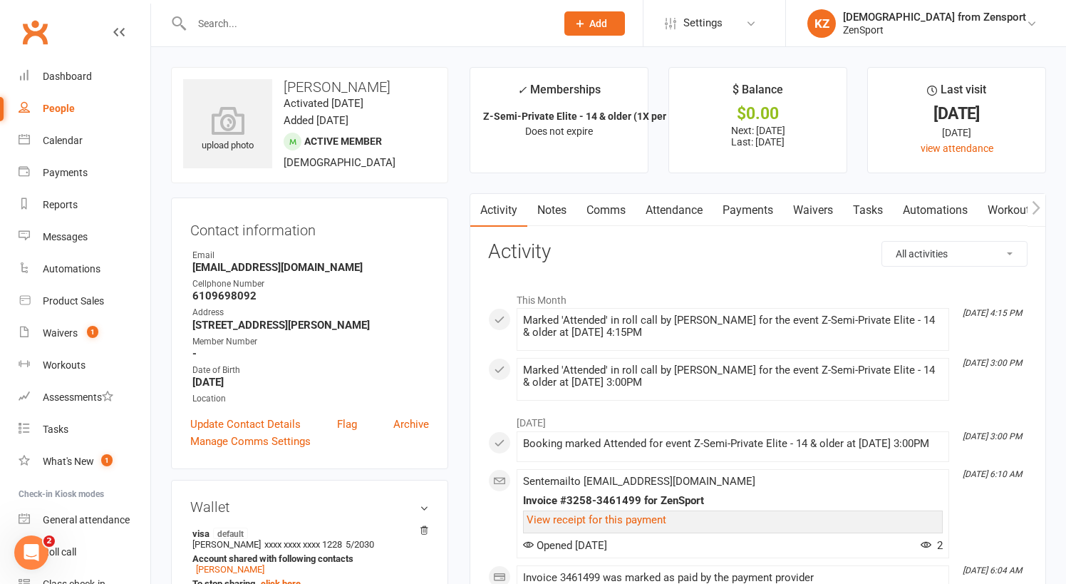
click at [744, 209] on link "Payments" at bounding box center [747, 210] width 71 height 33
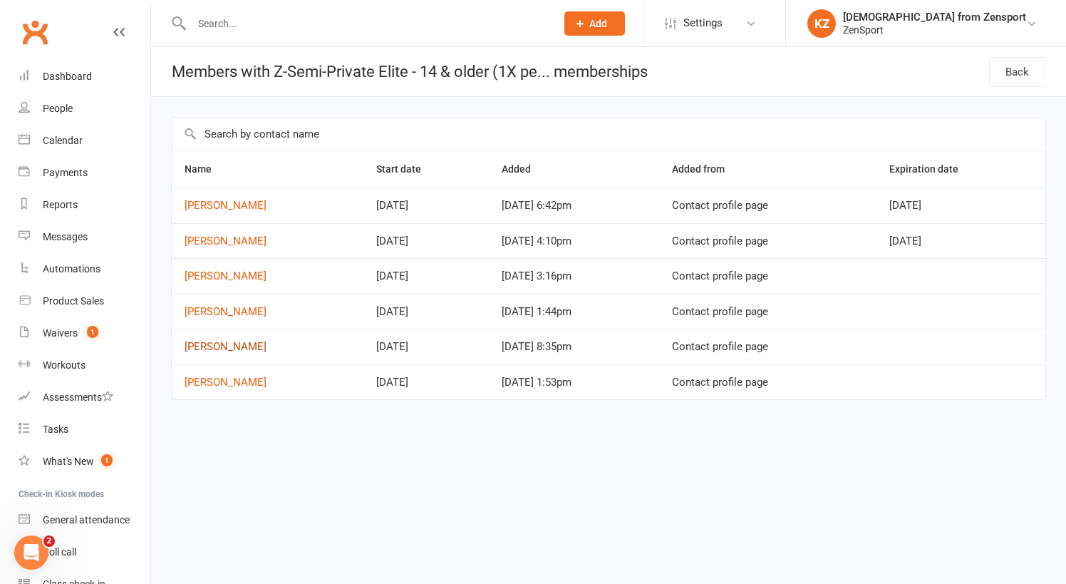
click at [241, 342] on link "[PERSON_NAME]" at bounding box center [226, 346] width 82 height 13
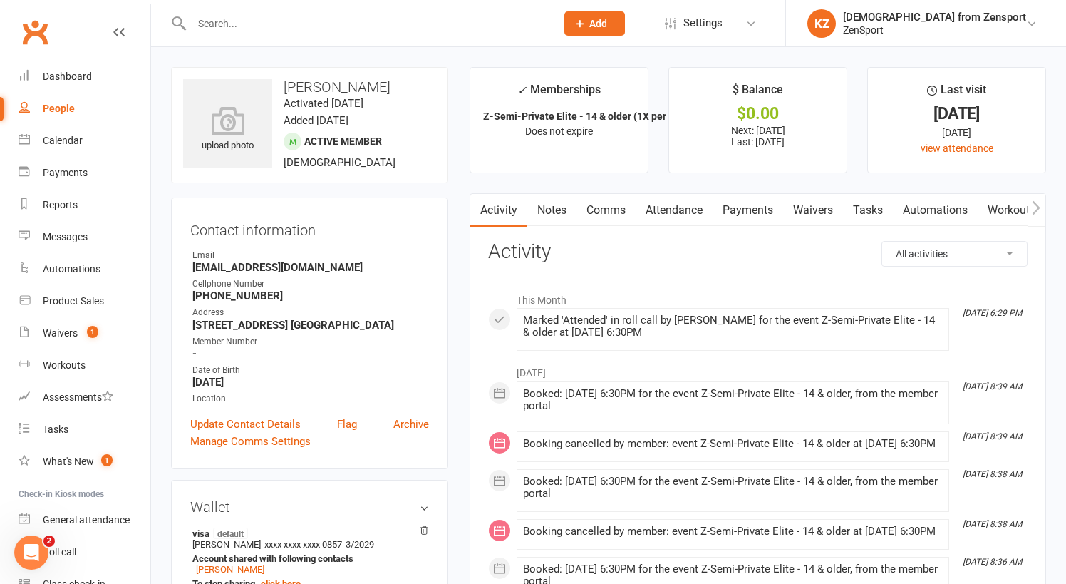
click at [765, 207] on link "Payments" at bounding box center [747, 210] width 71 height 33
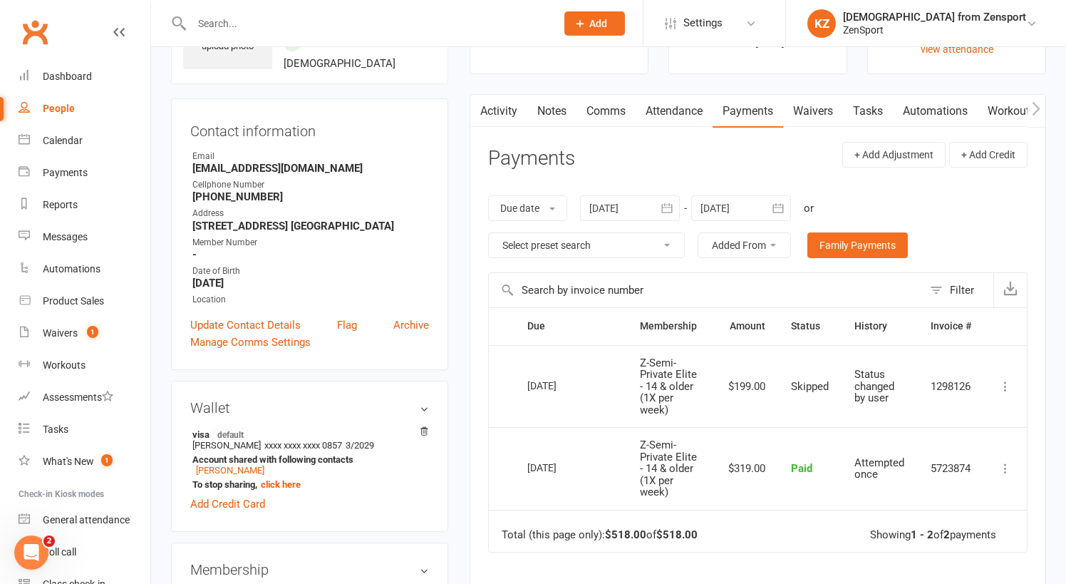
scroll to position [106, 0]
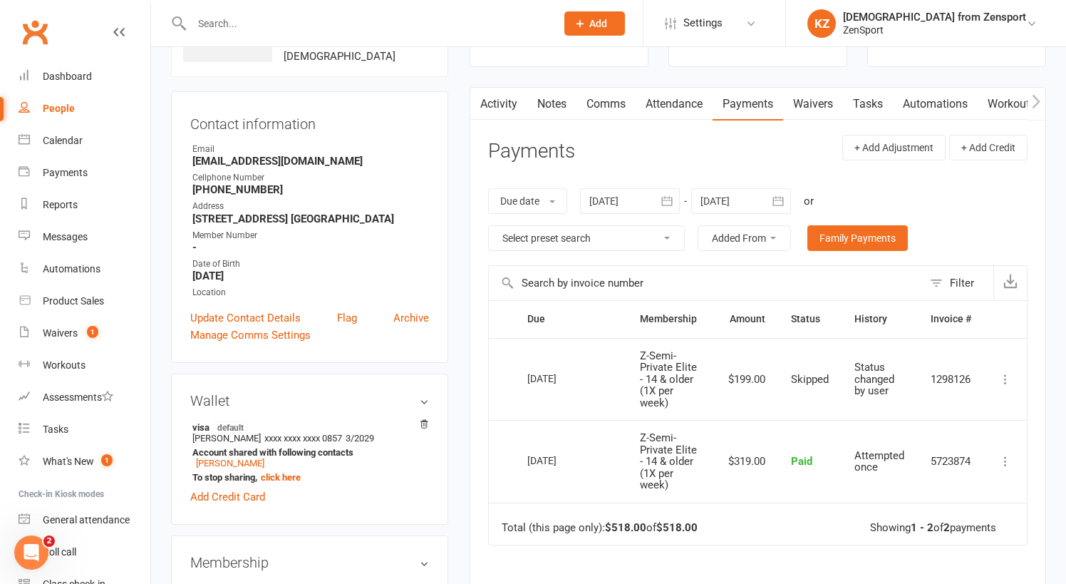
click at [779, 194] on icon "button" at bounding box center [778, 201] width 14 height 14
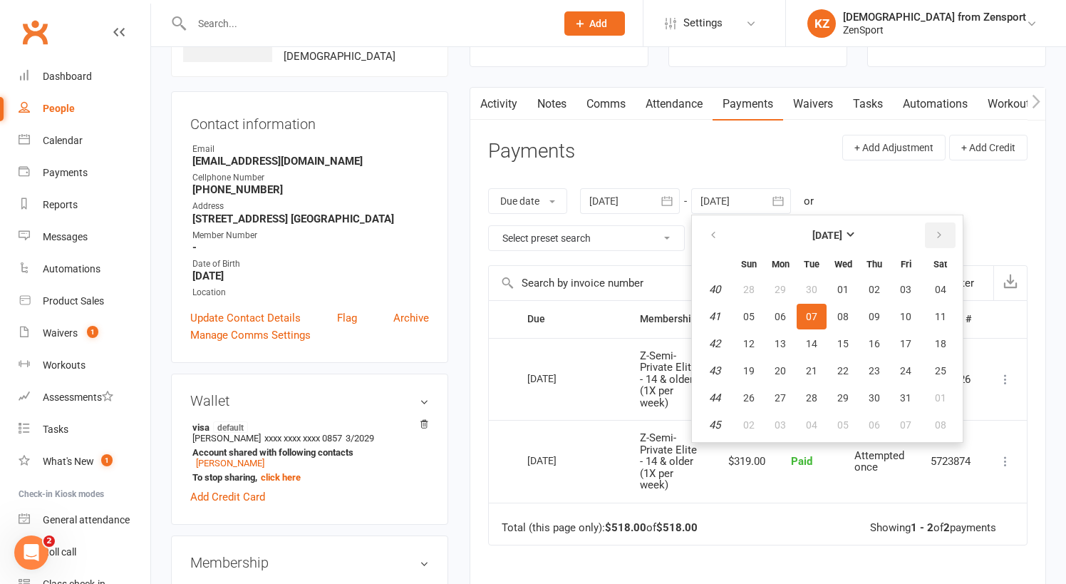
click at [940, 229] on icon "button" at bounding box center [939, 234] width 10 height 11
click at [948, 416] on button "06" at bounding box center [940, 425] width 36 height 26
type input "[DATE]"
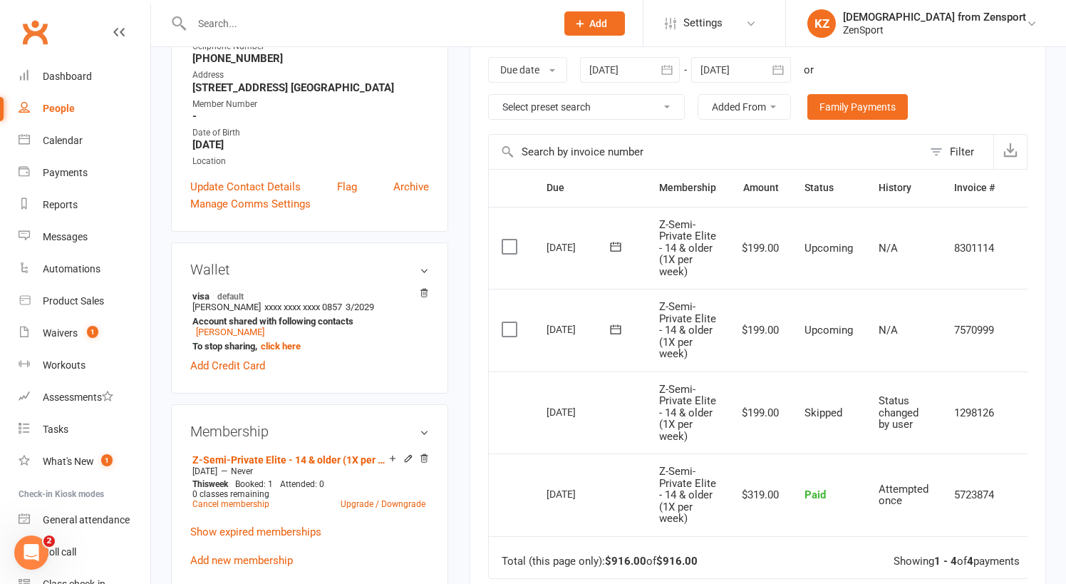
scroll to position [243, 0]
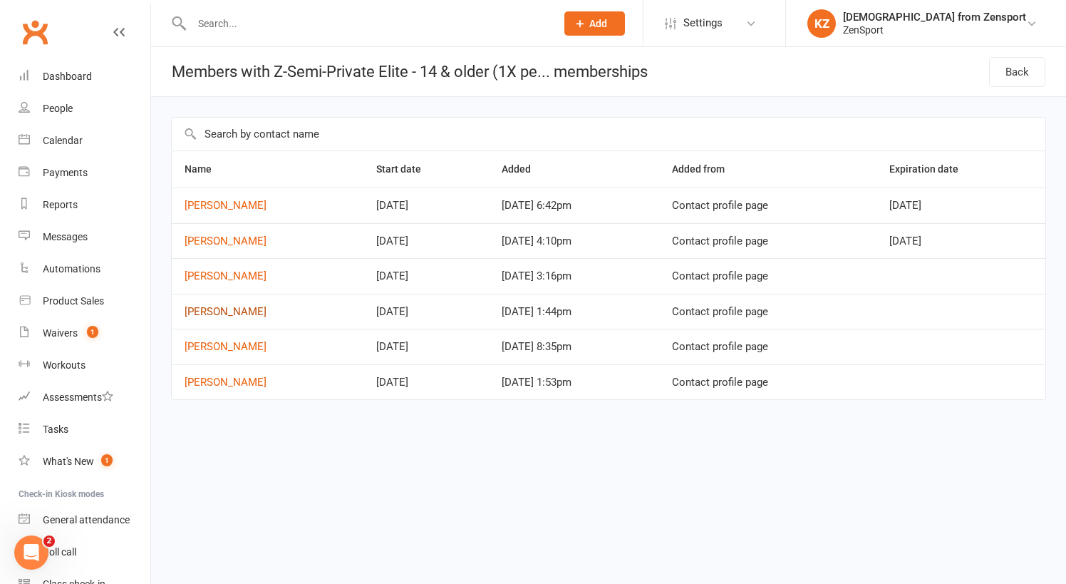
click at [248, 305] on link "[PERSON_NAME]" at bounding box center [226, 311] width 82 height 13
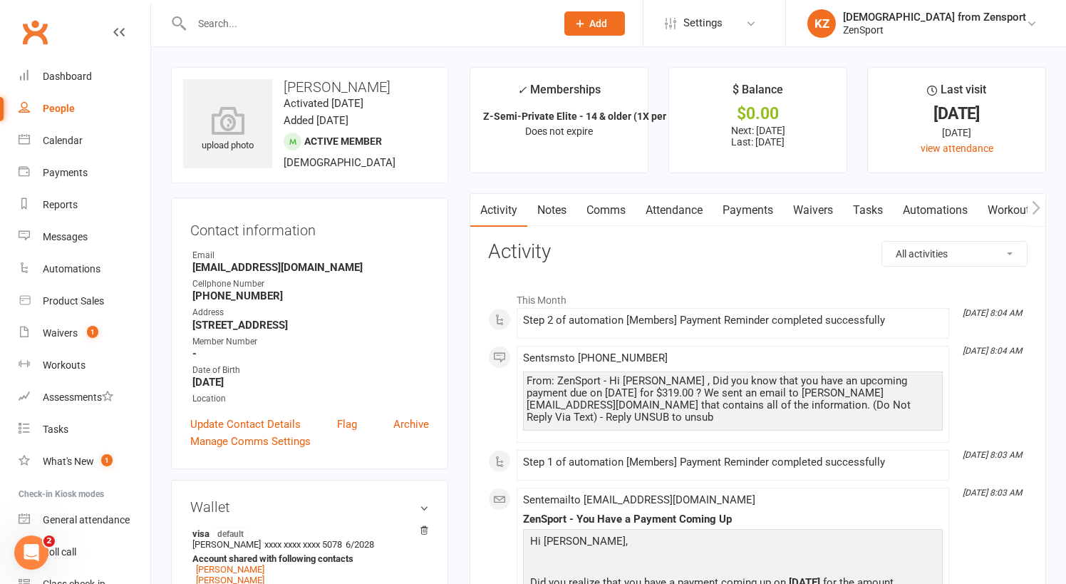
click at [750, 204] on link "Payments" at bounding box center [747, 210] width 71 height 33
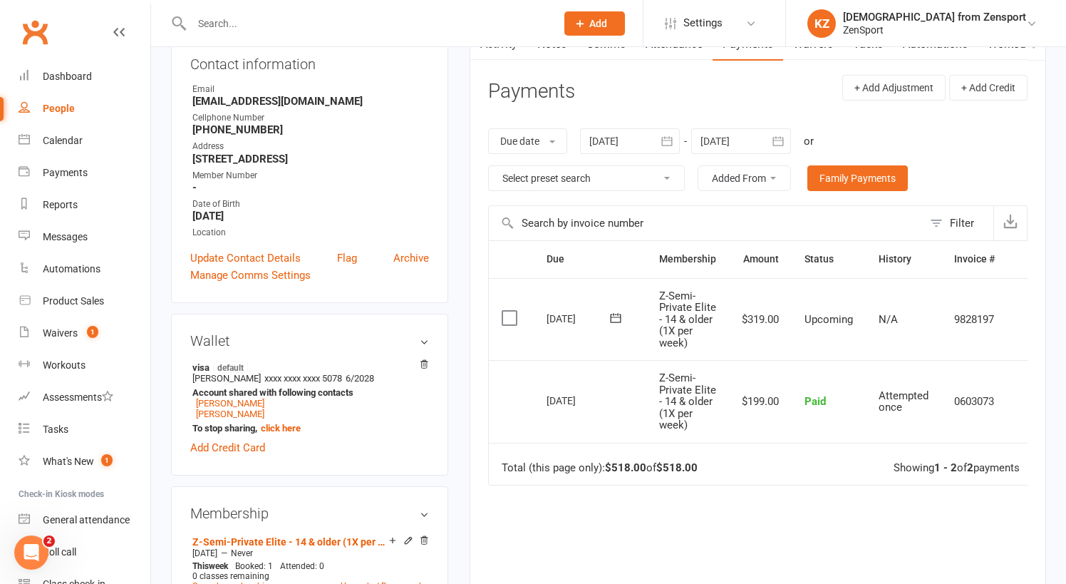
scroll to position [187, 0]
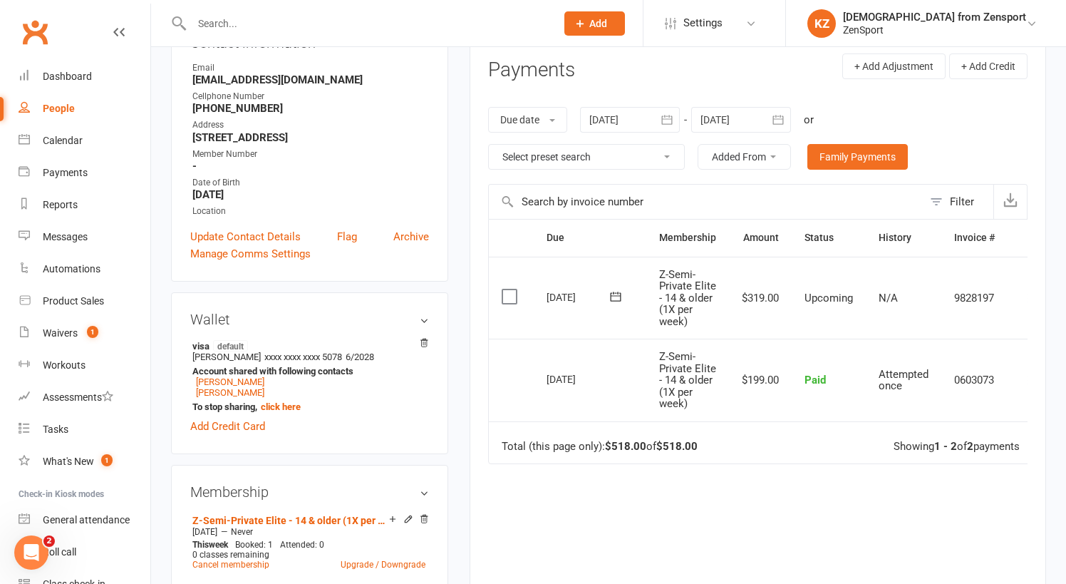
click at [780, 115] on icon "button" at bounding box center [777, 119] width 11 height 9
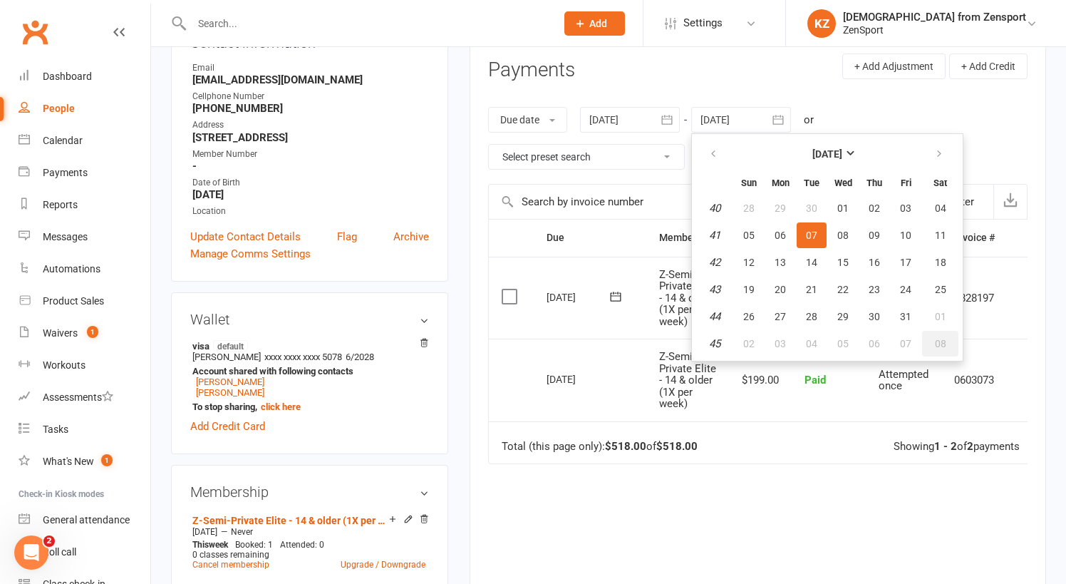
click at [938, 341] on span "08" at bounding box center [940, 343] width 11 height 11
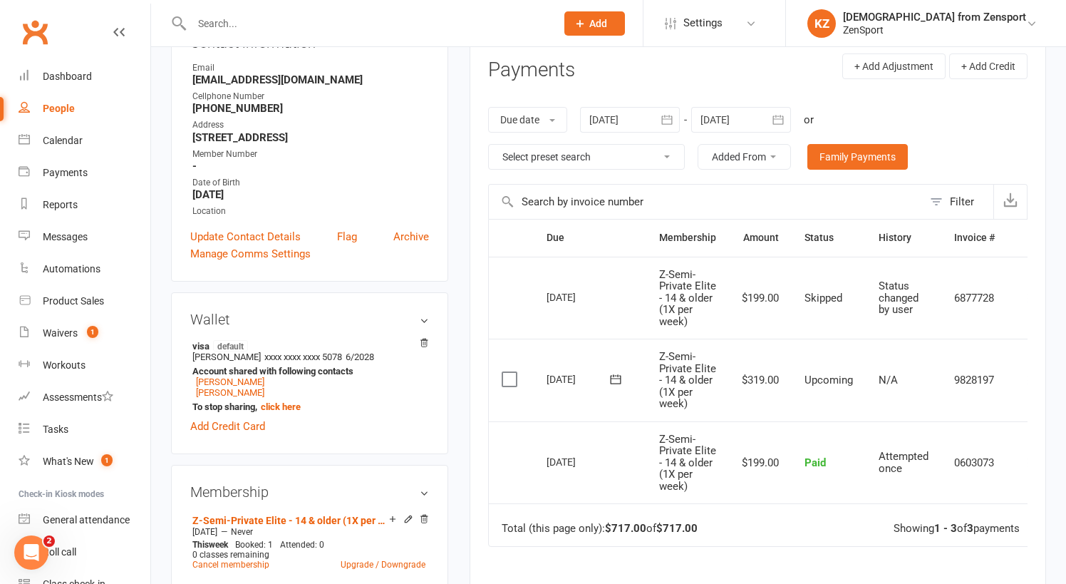
click at [782, 115] on icon "button" at bounding box center [778, 120] width 14 height 14
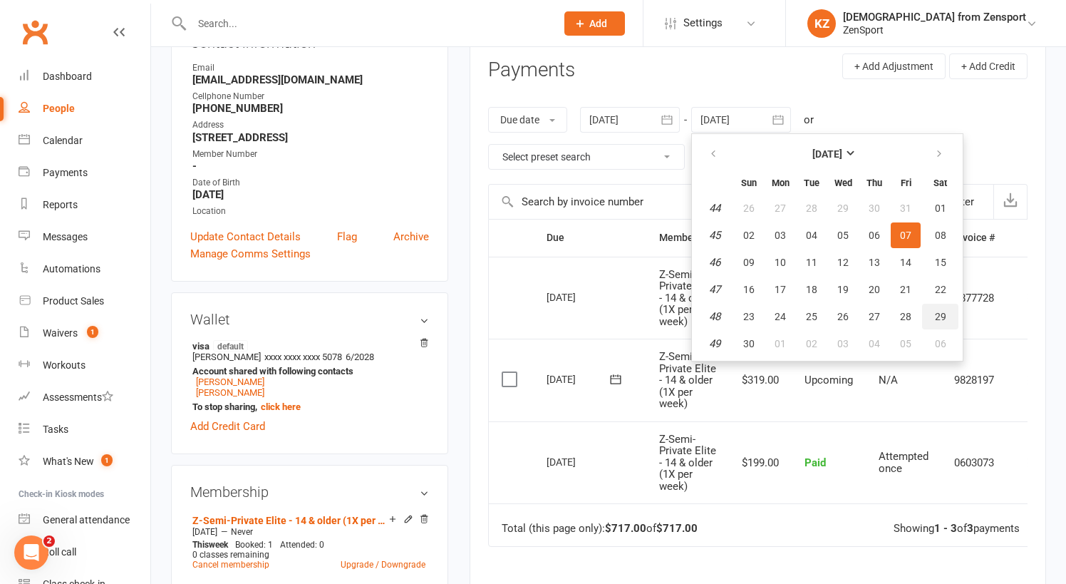
click at [948, 306] on button "29" at bounding box center [940, 317] width 36 height 26
type input "[DATE]"
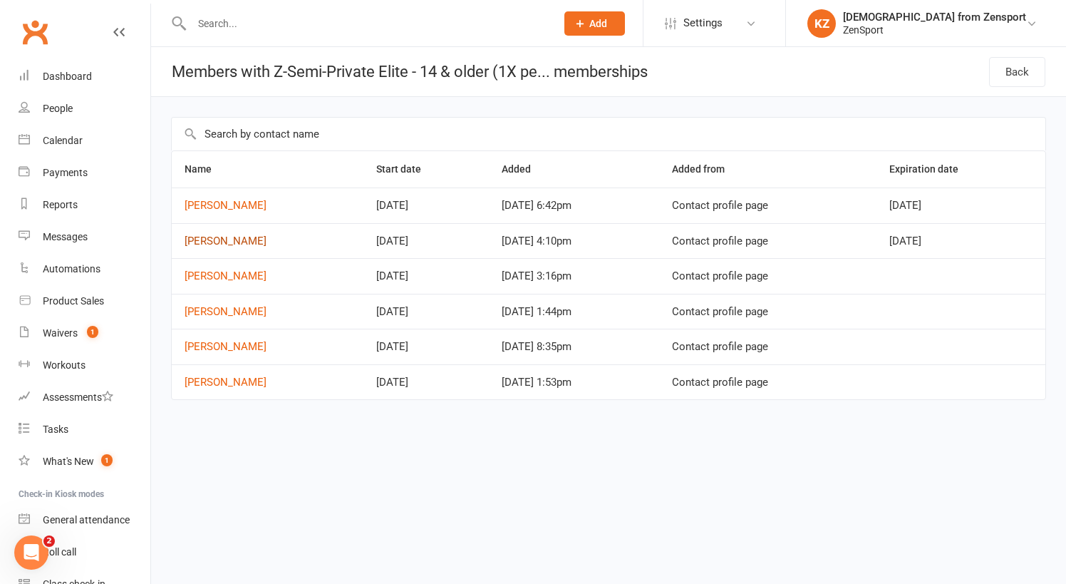
click at [233, 236] on link "[PERSON_NAME]" at bounding box center [226, 240] width 82 height 13
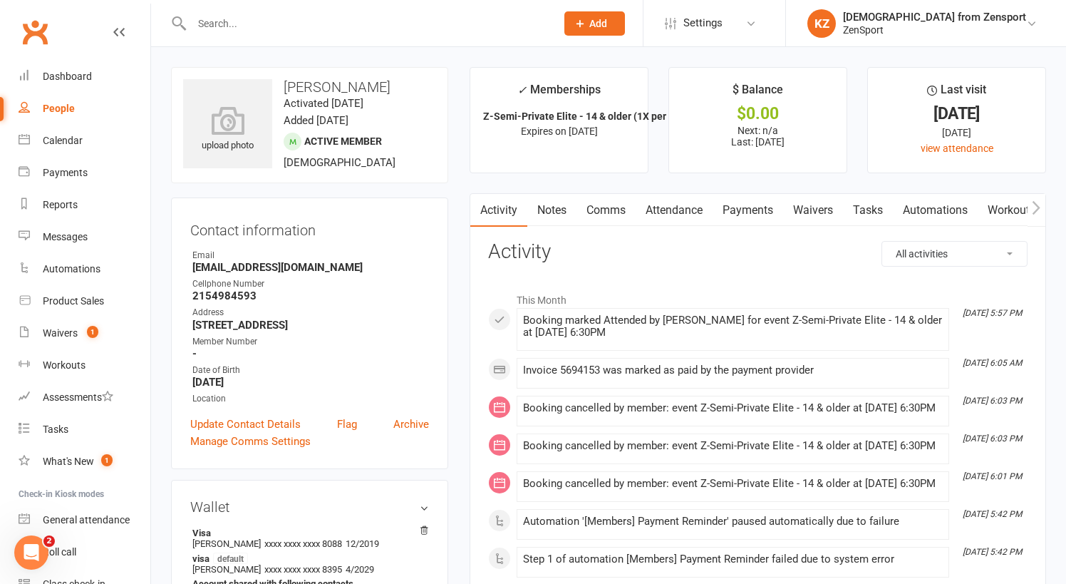
click at [751, 212] on link "Payments" at bounding box center [747, 210] width 71 height 33
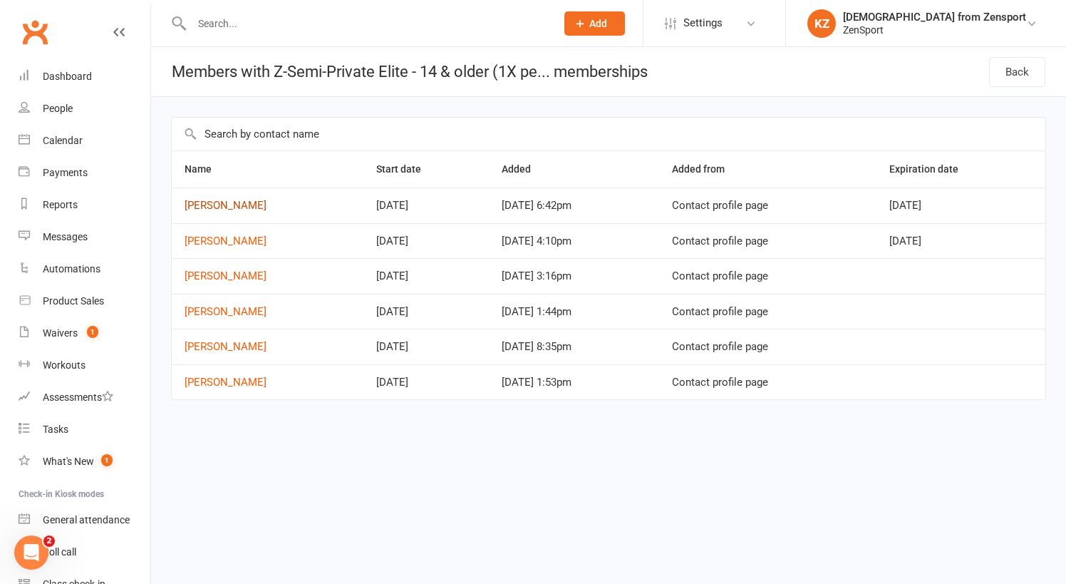
click at [232, 202] on link "[PERSON_NAME]" at bounding box center [226, 205] width 82 height 13
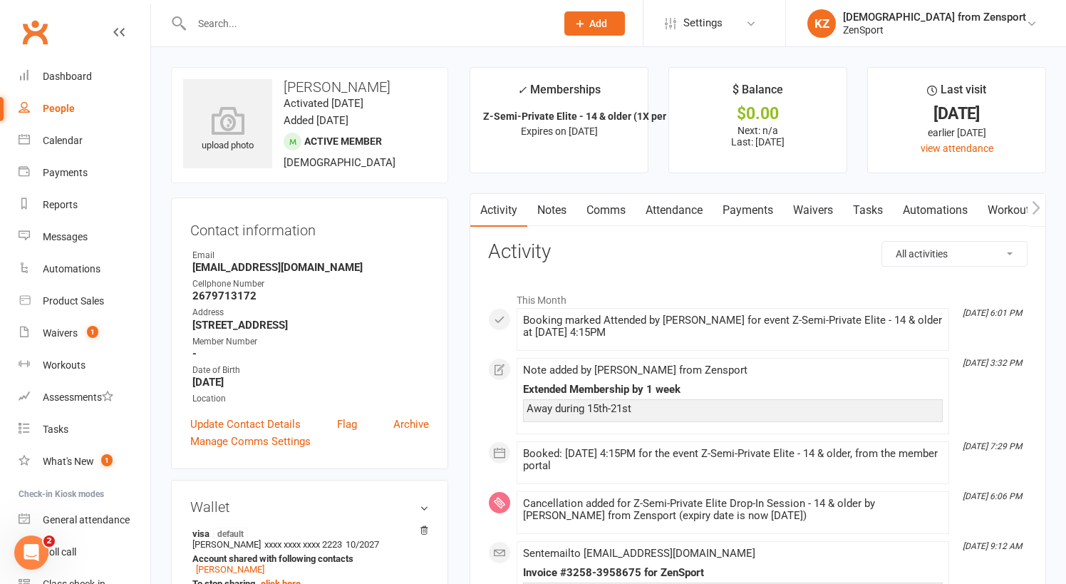
click at [750, 209] on link "Payments" at bounding box center [747, 210] width 71 height 33
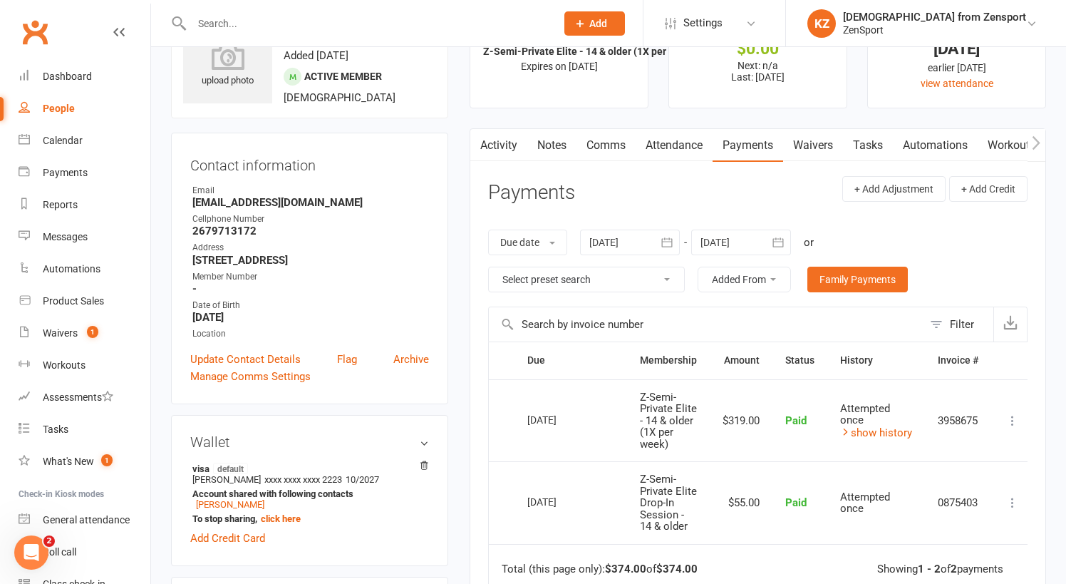
scroll to position [67, 0]
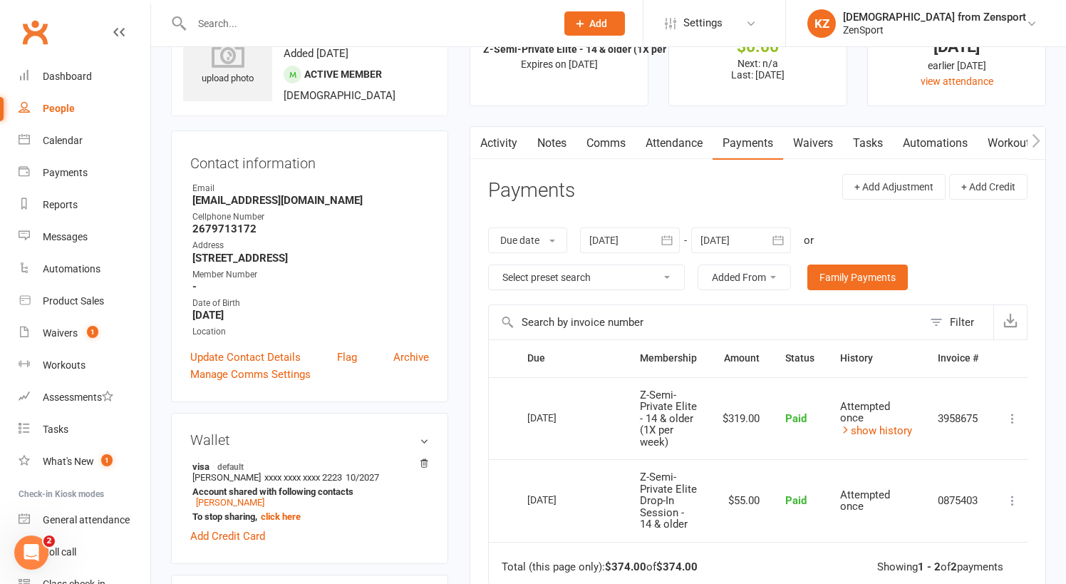
click at [784, 233] on icon "button" at bounding box center [778, 240] width 14 height 14
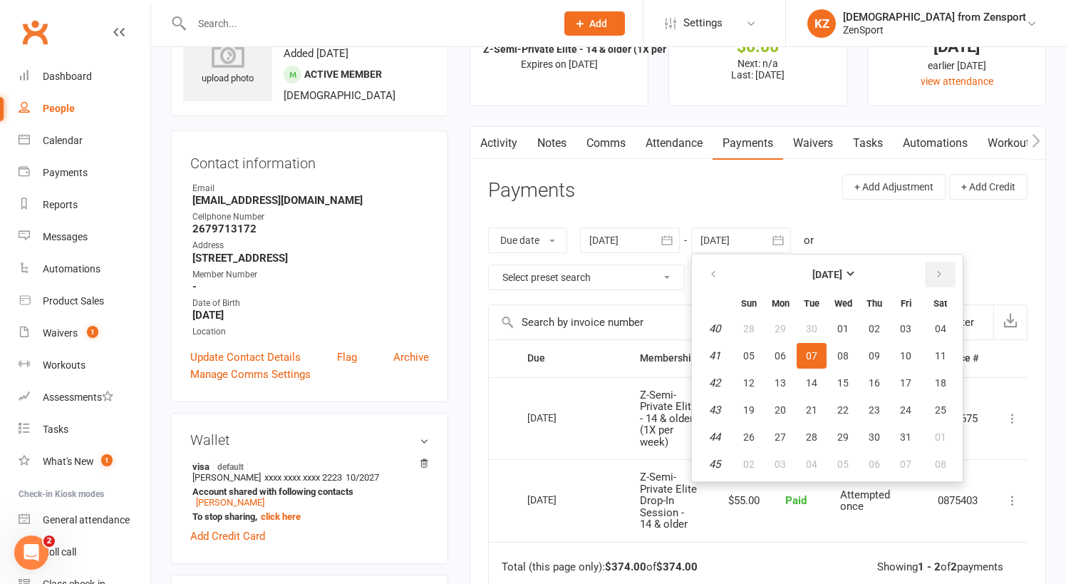
click at [938, 269] on icon "button" at bounding box center [939, 274] width 10 height 11
click at [943, 328] on span "06" at bounding box center [940, 328] width 11 height 11
type input "[DATE]"
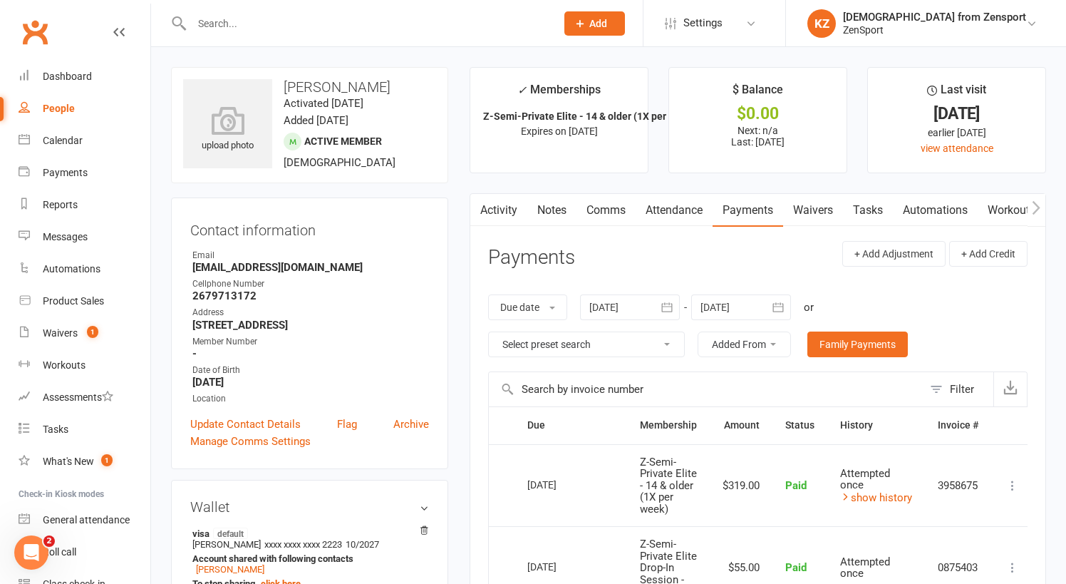
scroll to position [0, 0]
click at [722, 16] on span "Settings" at bounding box center [702, 23] width 39 height 32
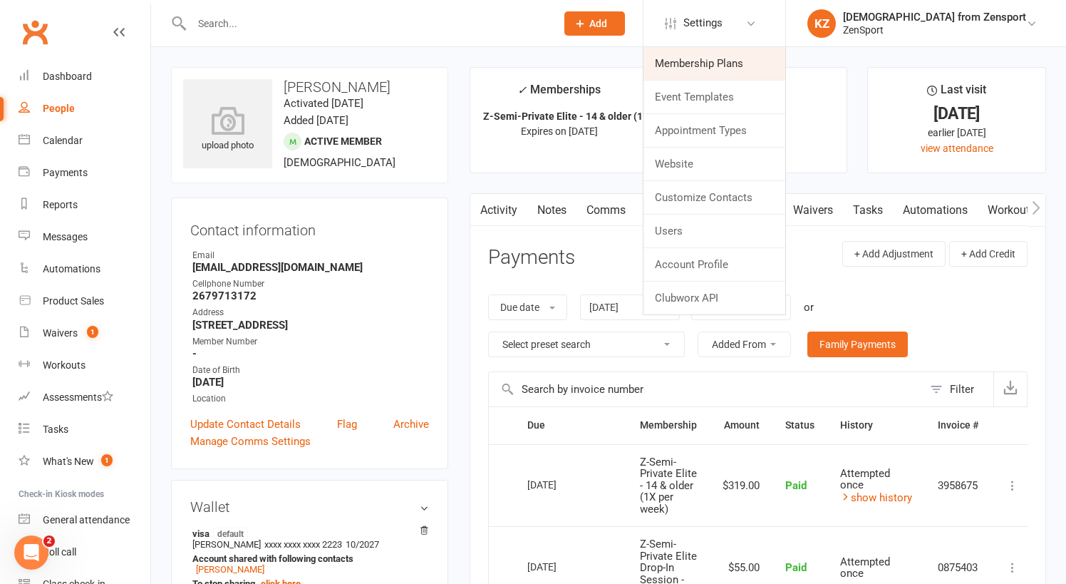
click at [764, 56] on link "Membership Plans" at bounding box center [714, 63] width 142 height 33
select select "100"
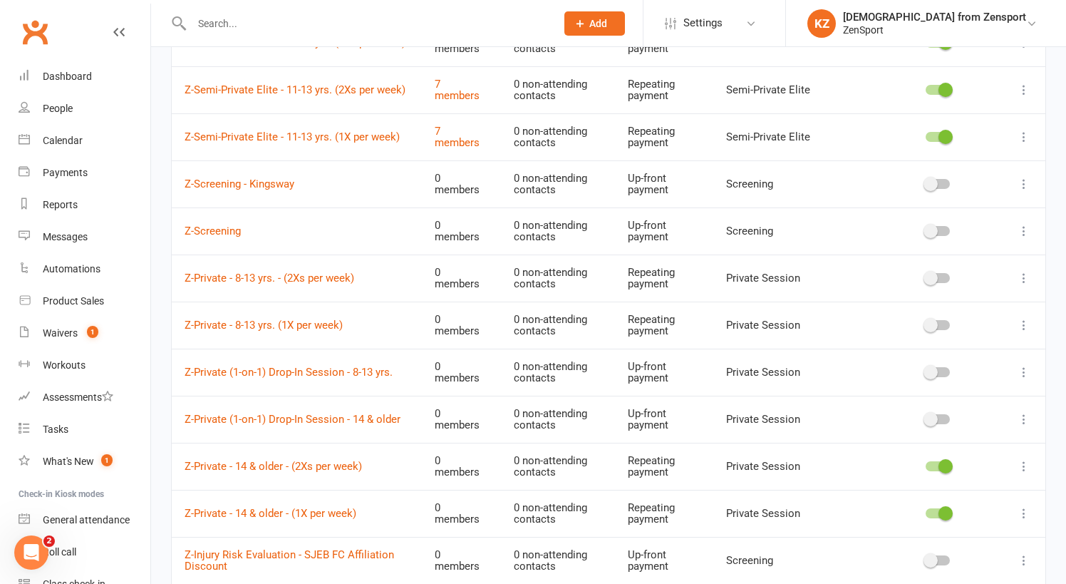
scroll to position [428, 0]
